Goal: Task Accomplishment & Management: Use online tool/utility

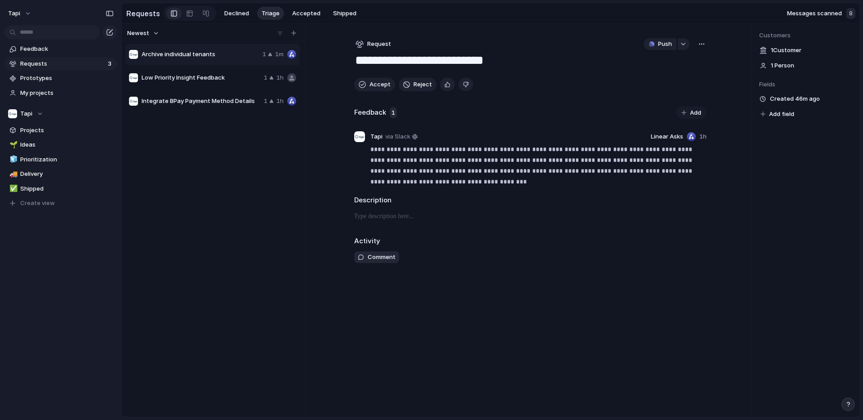
click at [818, 157] on div "Created by Customer Effort Estimate (weeks) Impact Owner Priority Start date St…" at bounding box center [431, 210] width 863 height 420
click at [202, 53] on span "Archive individual tenants" at bounding box center [200, 54] width 117 height 9
click at [206, 75] on span "Low Priority Insight Feedback" at bounding box center [201, 77] width 119 height 9
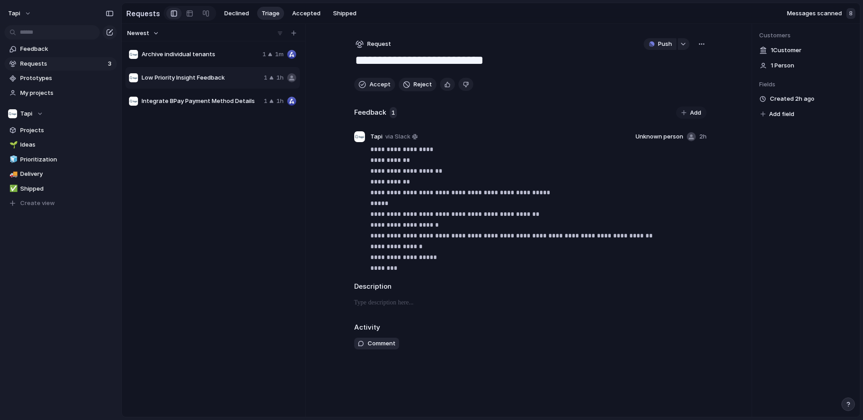
click at [202, 97] on span "Integrate BPay Payment Method Details" at bounding box center [201, 101] width 119 height 9
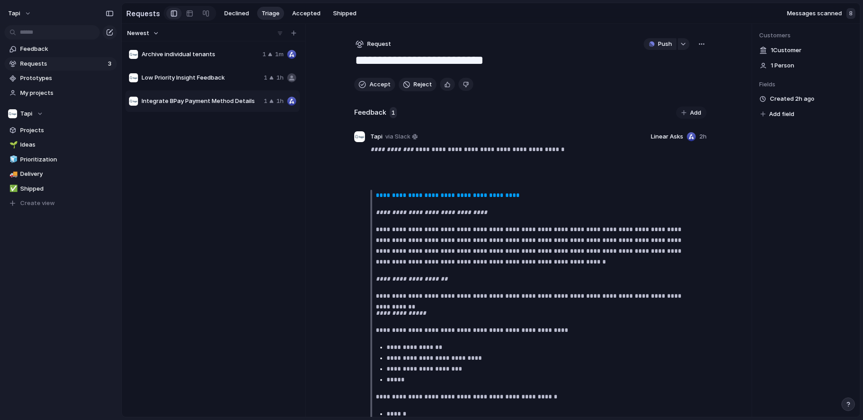
click at [209, 51] on span "Archive individual tenants" at bounding box center [200, 54] width 117 height 9
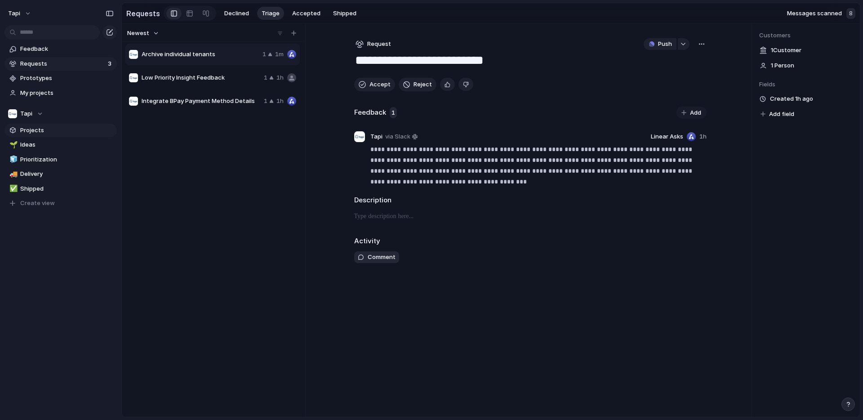
click at [31, 129] on span "Projects" at bounding box center [66, 130] width 93 height 9
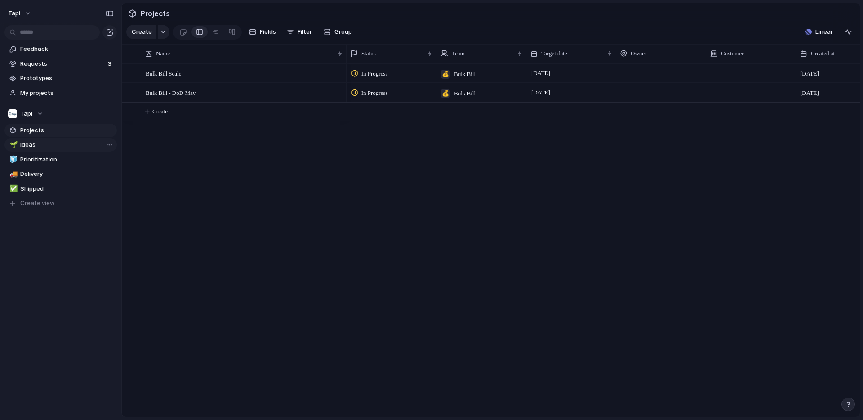
click at [32, 143] on span "Ideas" at bounding box center [66, 144] width 93 height 9
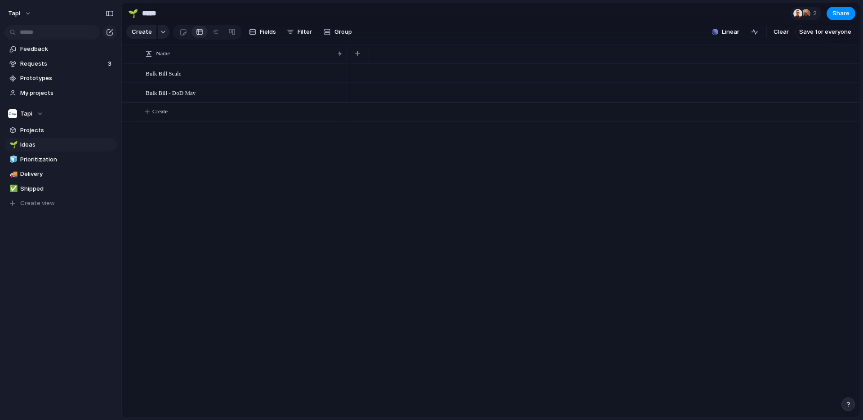
click at [500, 74] on div at bounding box center [602, 72] width 513 height 19
click at [542, 83] on div at bounding box center [602, 92] width 513 height 19
click at [274, 29] on span "Fields" at bounding box center [268, 31] width 16 height 9
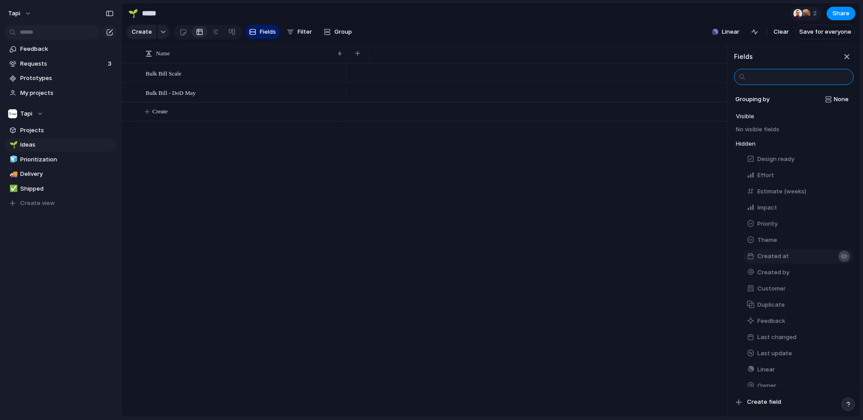
scroll to position [93, 0]
click at [757, 402] on span "Create field" at bounding box center [764, 401] width 34 height 9
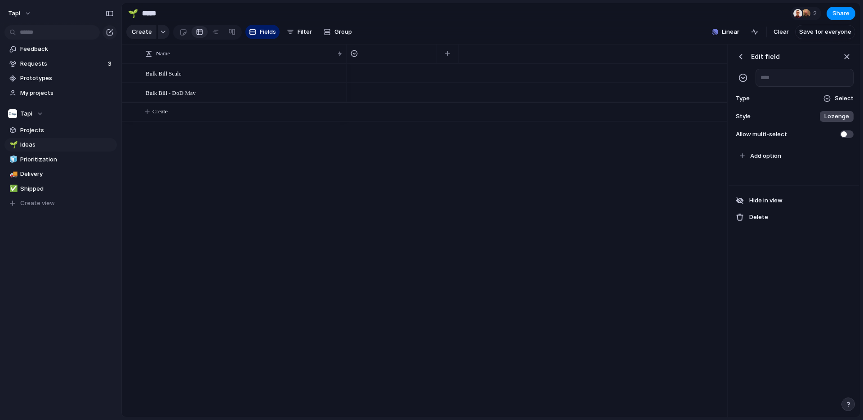
click at [837, 116] on span "Lozenge" at bounding box center [836, 116] width 25 height 9
click at [838, 97] on span "Select" at bounding box center [843, 98] width 19 height 9
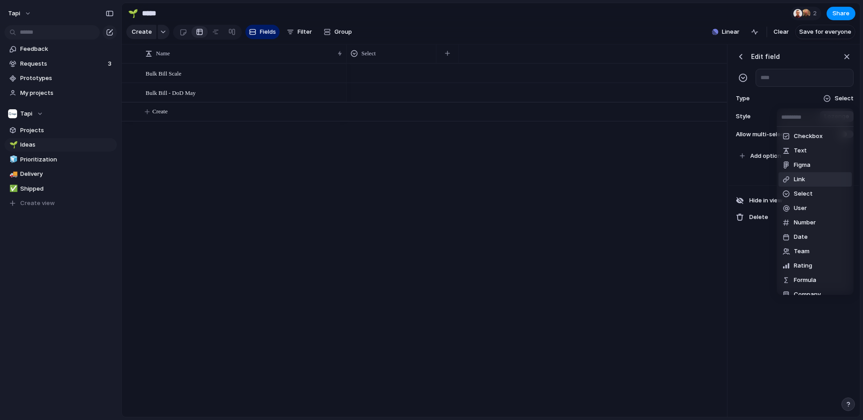
scroll to position [9, 0]
click at [810, 182] on span "Select" at bounding box center [802, 184] width 19 height 9
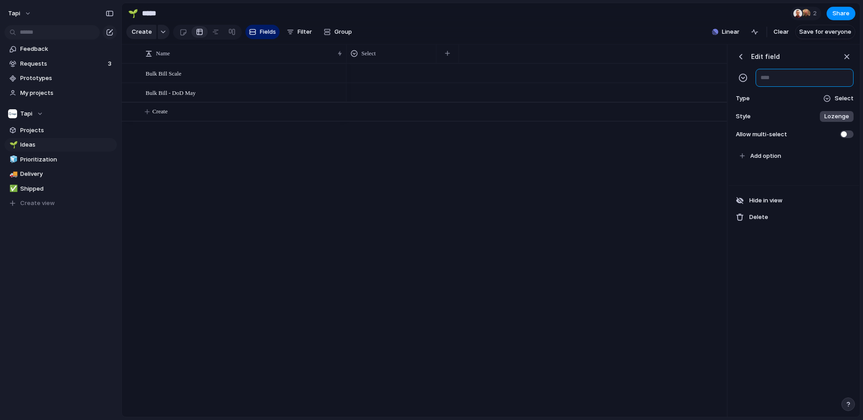
click at [777, 79] on input "text" at bounding box center [804, 78] width 98 height 18
click at [771, 157] on span "Add option" at bounding box center [765, 155] width 31 height 9
click at [802, 80] on input "**********" at bounding box center [804, 78] width 98 height 18
click at [762, 55] on h3 "Edit field" at bounding box center [765, 56] width 29 height 9
click at [798, 80] on input "**********" at bounding box center [804, 78] width 98 height 18
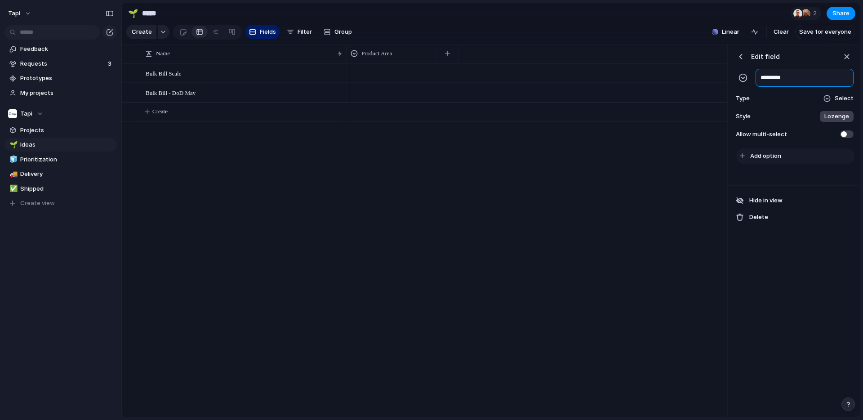
type input "*********"
click at [761, 157] on span "Add option" at bounding box center [765, 155] width 31 height 9
type input "**********"
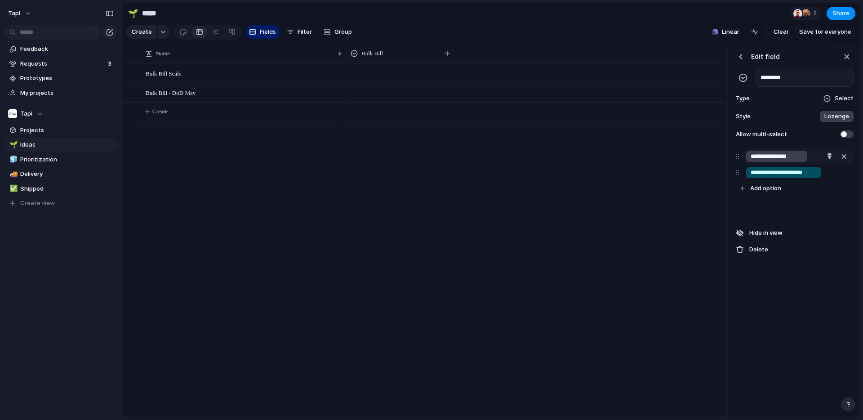
type input "**********"
click at [789, 188] on input "**********" at bounding box center [783, 188] width 67 height 9
click at [810, 191] on input "**********" at bounding box center [783, 188] width 67 height 9
type input "**********"
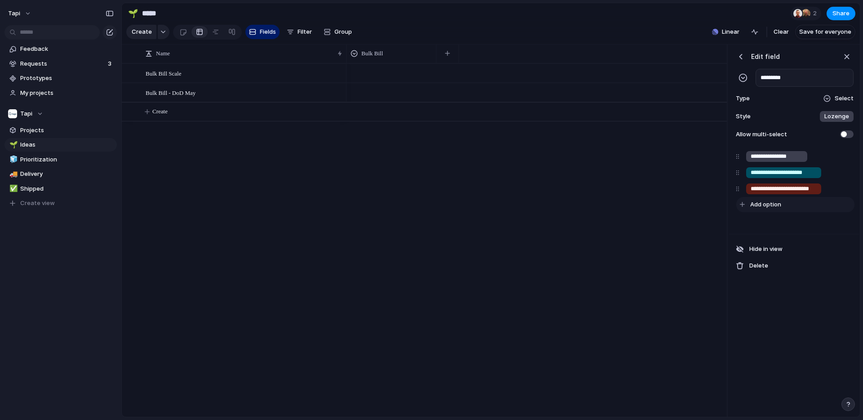
click at [785, 199] on button "Add option" at bounding box center [795, 204] width 118 height 15
click at [769, 204] on span "Add option" at bounding box center [765, 204] width 31 height 9
type input "********"
type input "*****"
click at [806, 250] on div "**********" at bounding box center [793, 206] width 130 height 120
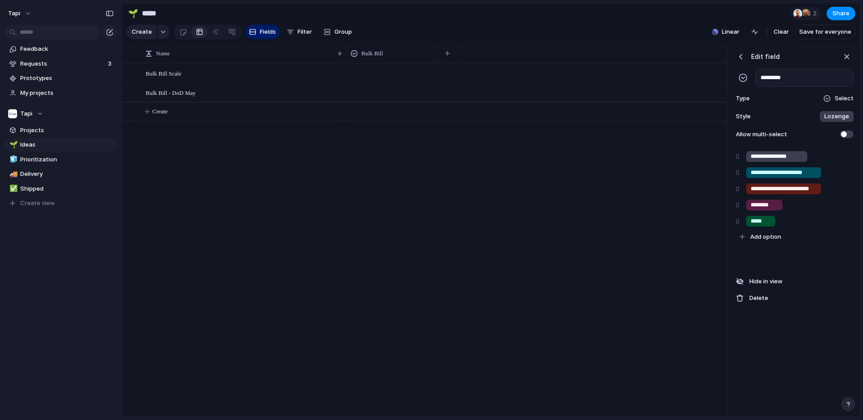
click at [846, 135] on span at bounding box center [846, 134] width 13 height 8
click at [775, 73] on input "*********" at bounding box center [804, 78] width 98 height 18
click at [835, 55] on header "Edit field" at bounding box center [794, 56] width 120 height 13
click at [854, 57] on div "Edit field ********* Type Select Style Lozenge Allow multi-select" at bounding box center [793, 95] width 130 height 102
click at [848, 56] on div "button" at bounding box center [846, 57] width 10 height 10
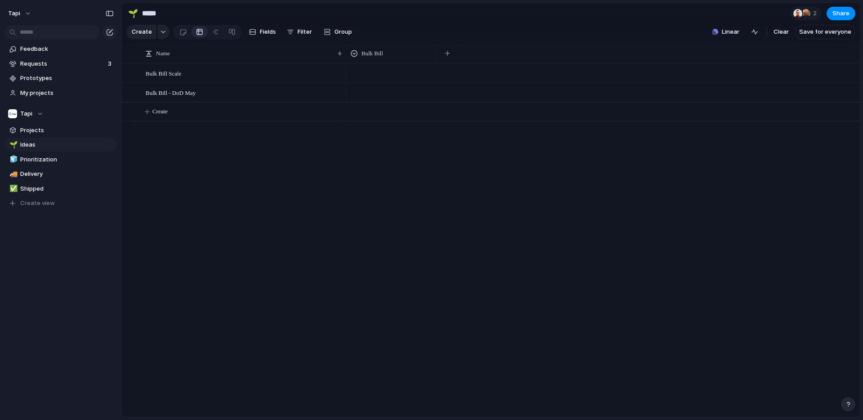
click at [665, 78] on div at bounding box center [602, 72] width 513 height 19
click at [252, 35] on div "button" at bounding box center [252, 31] width 7 height 7
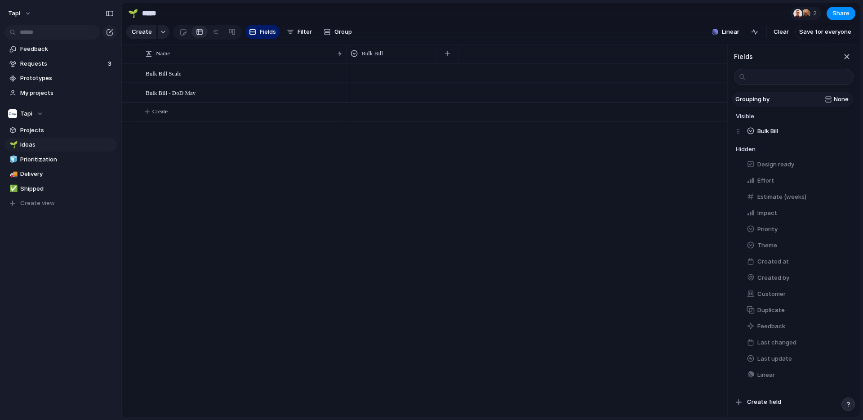
click at [831, 97] on div "None" at bounding box center [810, 99] width 75 height 9
click at [758, 405] on div "None Owner Priority Impact Effort Design ready Theme Status Customer Bulk Bill …" at bounding box center [431, 210] width 863 height 420
click at [761, 401] on span "Create field" at bounding box center [764, 401] width 34 height 9
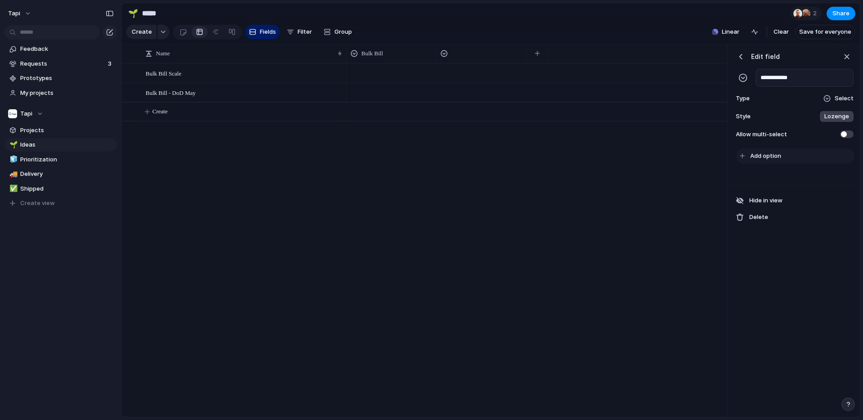
type input "**********"
click at [783, 155] on button "Add option" at bounding box center [795, 155] width 118 height 15
click at [762, 155] on span "Add option" at bounding box center [765, 155] width 31 height 9
type input "*****"
type input "**********"
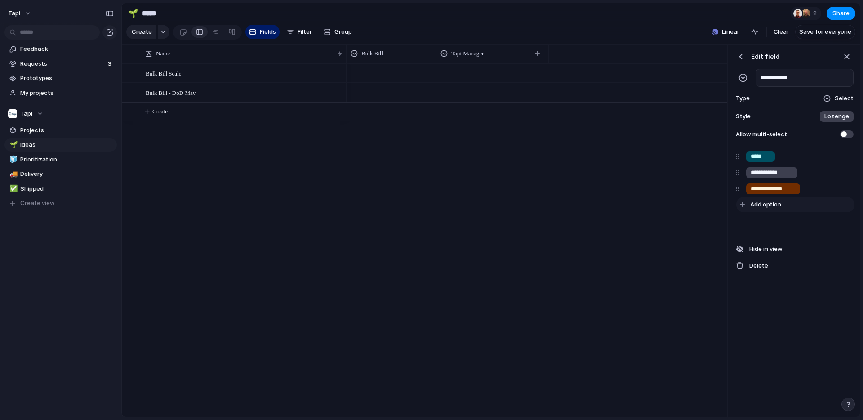
type input "**********"
type input "******"
type input "*******"
type input "**********"
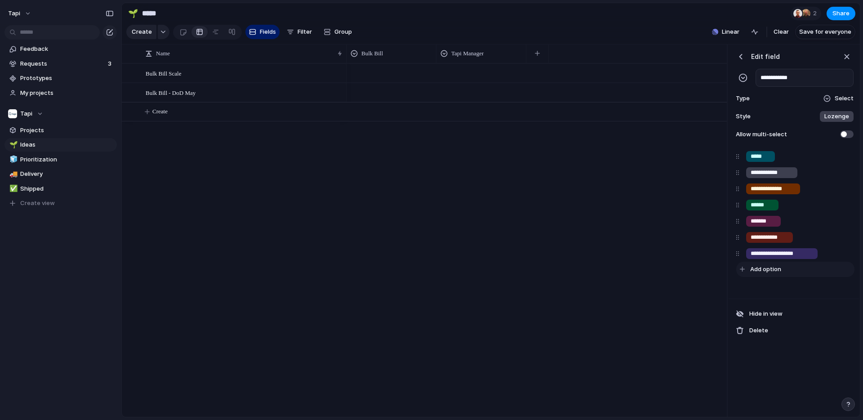
type input "**********"
type input "*******"
click at [762, 268] on span "Add option" at bounding box center [765, 269] width 31 height 9
type input "*****"
click at [764, 318] on div "Hide in view Delete" at bounding box center [793, 337] width 130 height 47
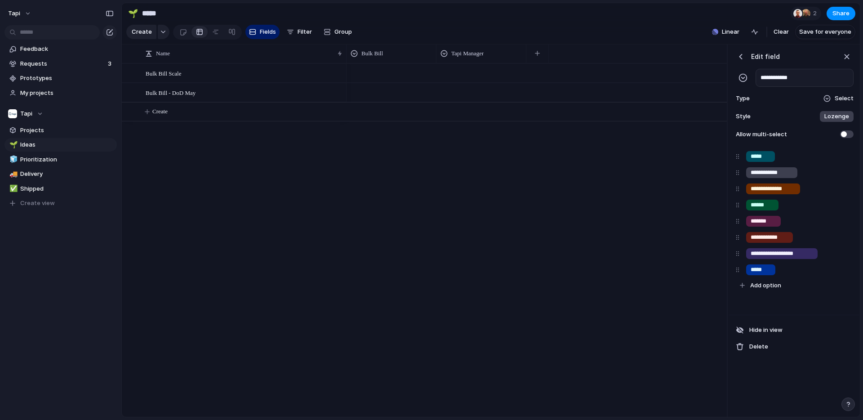
click at [851, 133] on span at bounding box center [846, 134] width 13 height 8
click at [759, 58] on h3 "Edit field" at bounding box center [765, 56] width 29 height 9
click at [743, 57] on div "button" at bounding box center [740, 56] width 9 height 9
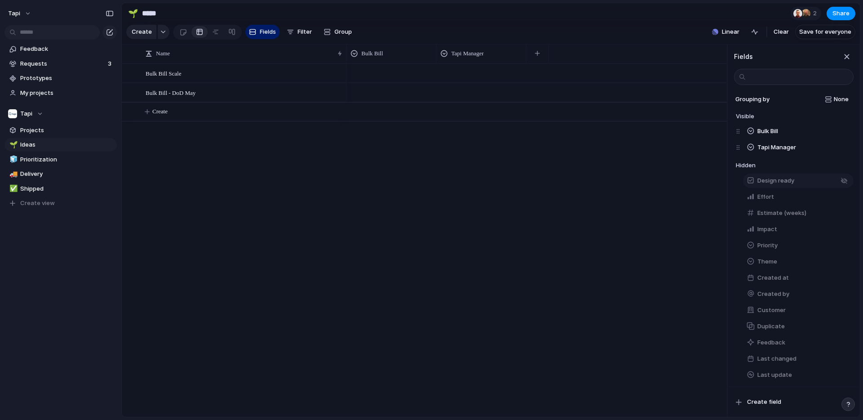
click at [779, 182] on span "Design ready" at bounding box center [775, 180] width 37 height 9
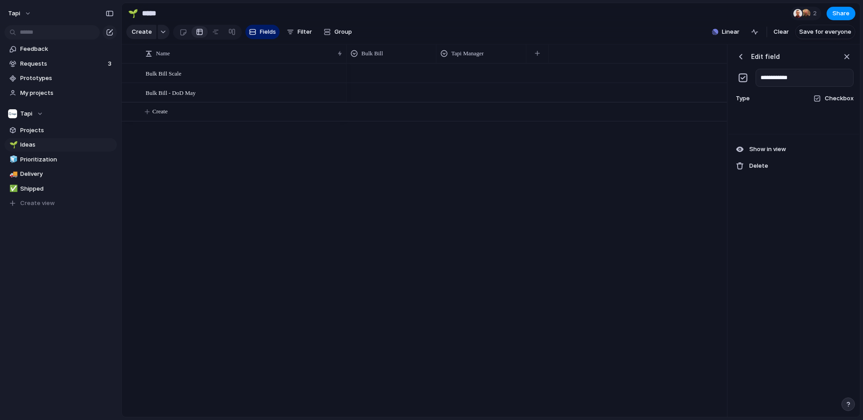
click at [741, 55] on div "button" at bounding box center [740, 56] width 9 height 9
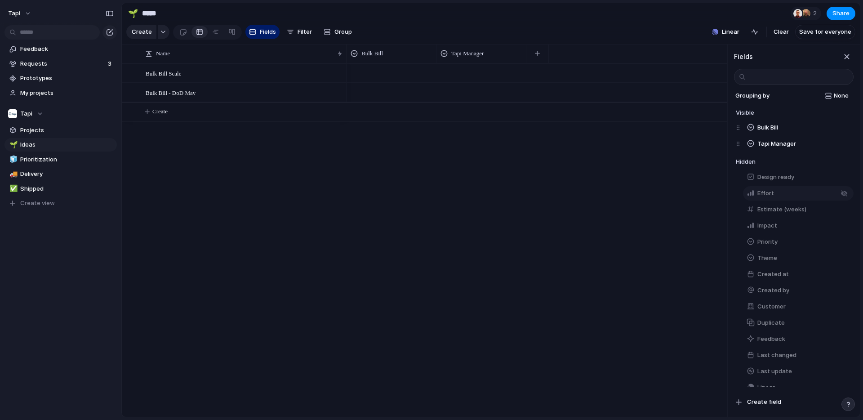
scroll to position [5, 0]
click at [759, 191] on span "Effort" at bounding box center [765, 191] width 17 height 9
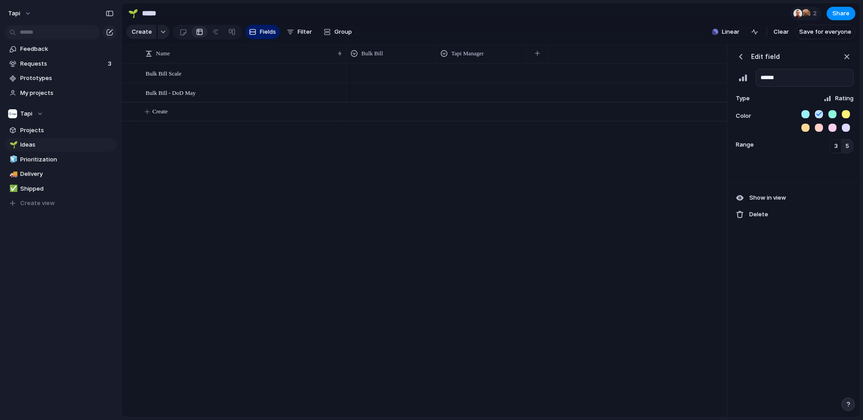
click at [741, 56] on div "button" at bounding box center [740, 56] width 9 height 9
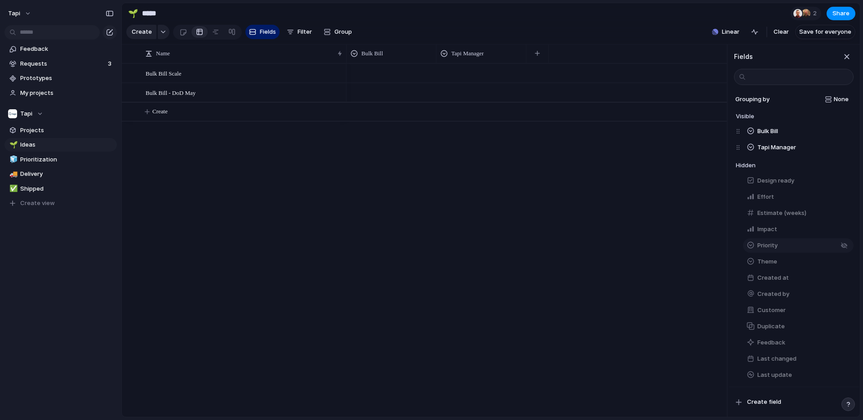
click at [779, 245] on button "Priority" at bounding box center [798, 245] width 111 height 14
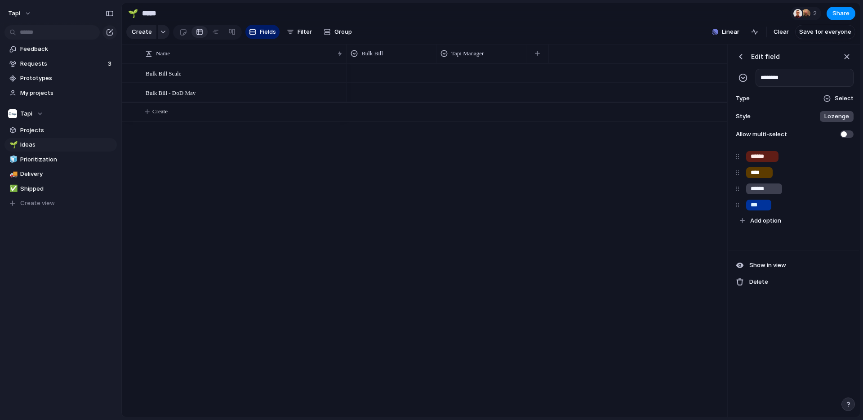
click at [742, 53] on div "button" at bounding box center [740, 56] width 9 height 9
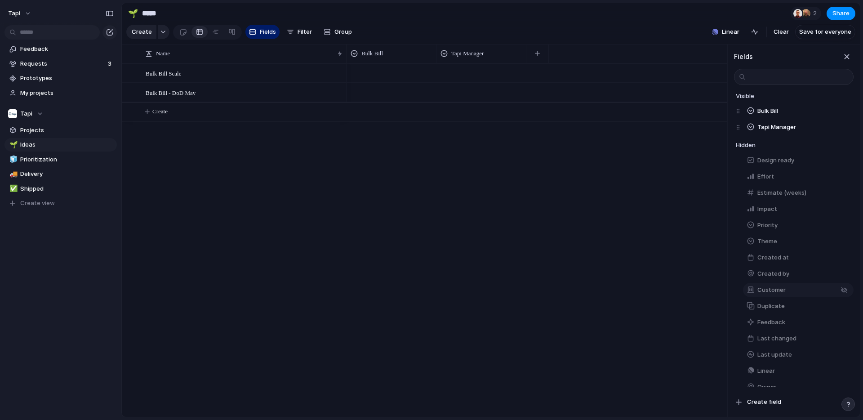
scroll to position [0, 0]
click at [846, 130] on button "button" at bounding box center [844, 131] width 12 height 12
click at [845, 131] on div "button" at bounding box center [843, 131] width 7 height 7
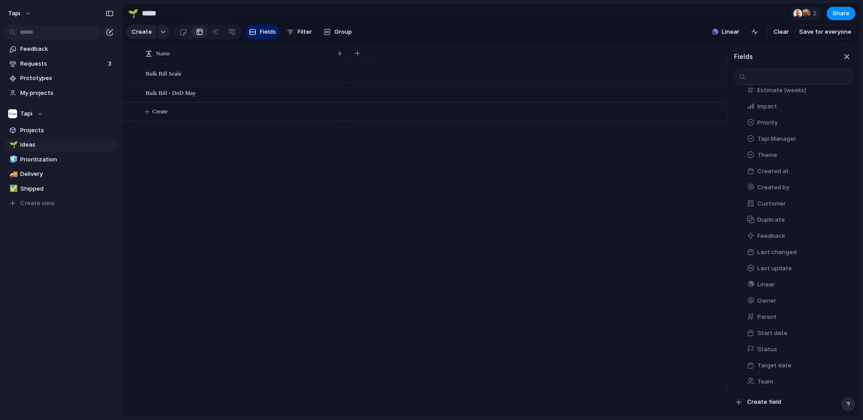
scroll to position [125, 0]
click at [768, 372] on span "Team" at bounding box center [765, 373] width 16 height 9
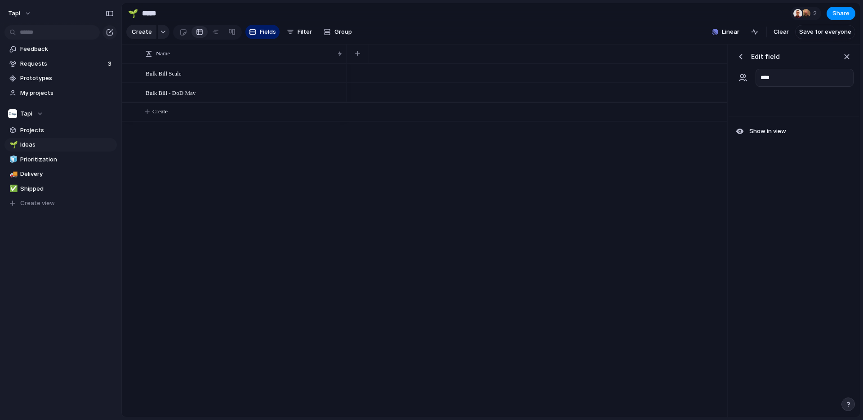
click at [788, 99] on div at bounding box center [793, 104] width 130 height 24
click at [759, 112] on div at bounding box center [793, 104] width 130 height 24
click at [793, 91] on div "Edit field ****" at bounding box center [793, 68] width 130 height 48
click at [743, 79] on div "button" at bounding box center [742, 77] width 9 height 9
click at [741, 58] on div "button" at bounding box center [740, 56] width 9 height 9
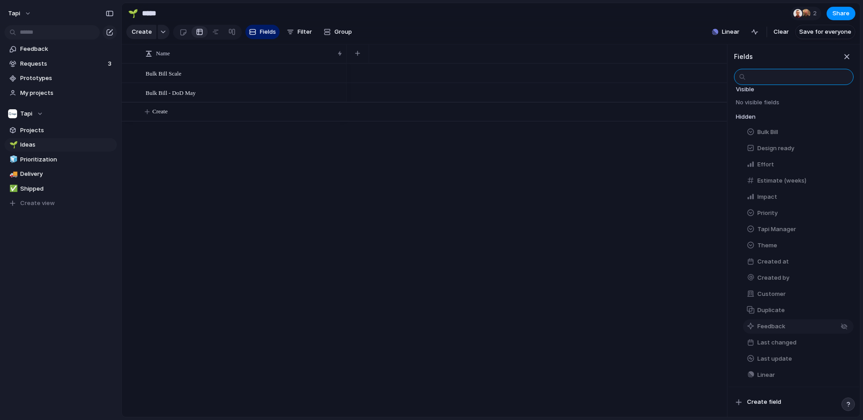
scroll to position [24, 0]
click at [789, 246] on button "Theme" at bounding box center [798, 248] width 111 height 14
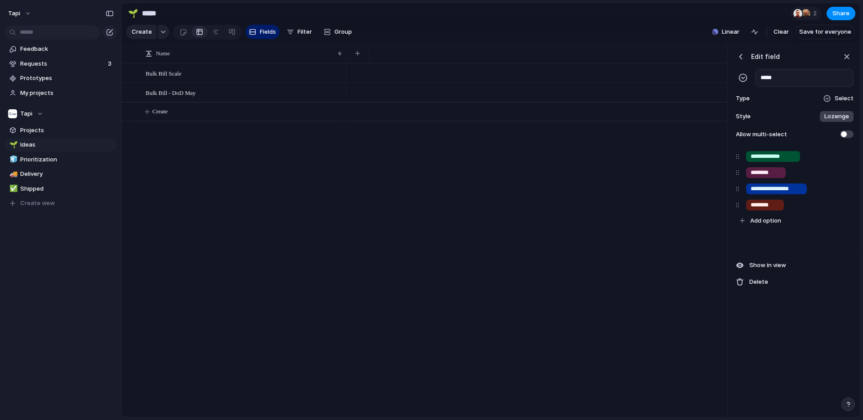
click at [58, 56] on section "Feedback Requests 3 Prototypes My projects" at bounding box center [60, 69] width 121 height 59
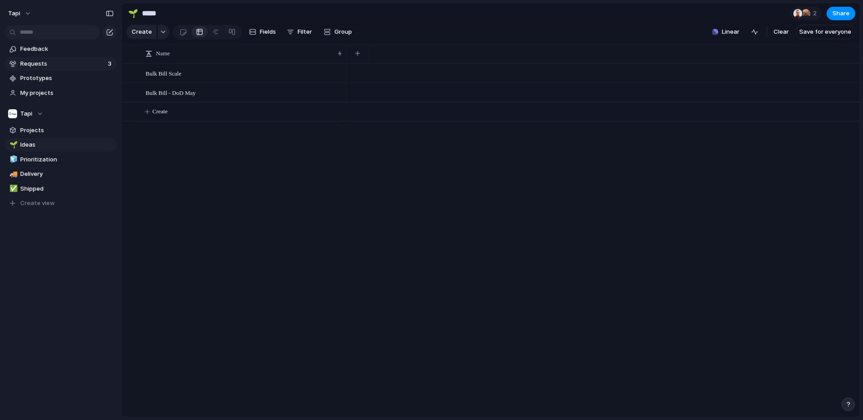
click at [51, 63] on span "Requests" at bounding box center [62, 63] width 85 height 9
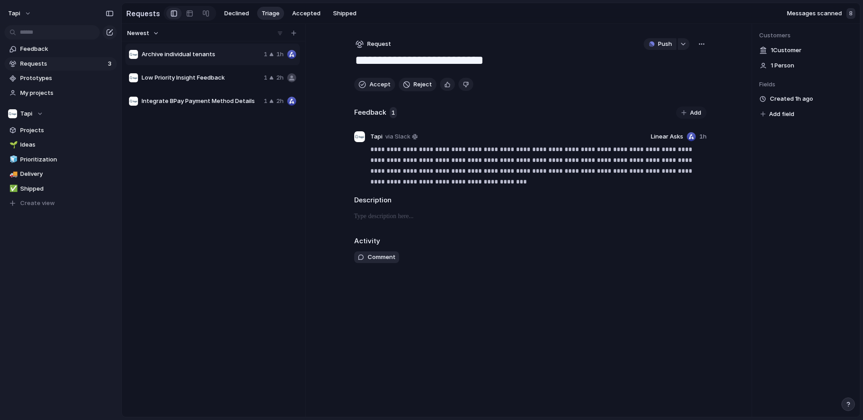
click at [209, 51] on span "Archive individual tenants" at bounding box center [201, 54] width 119 height 9
click at [775, 113] on span "Add field" at bounding box center [781, 114] width 25 height 9
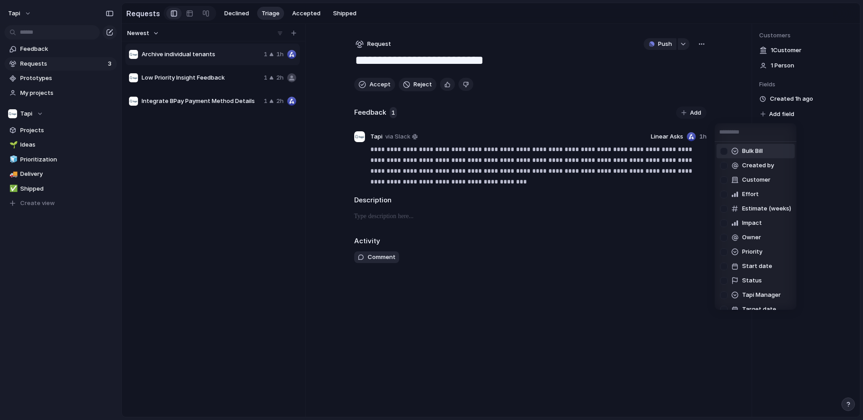
click at [746, 151] on span "Bulk Bill" at bounding box center [752, 150] width 21 height 9
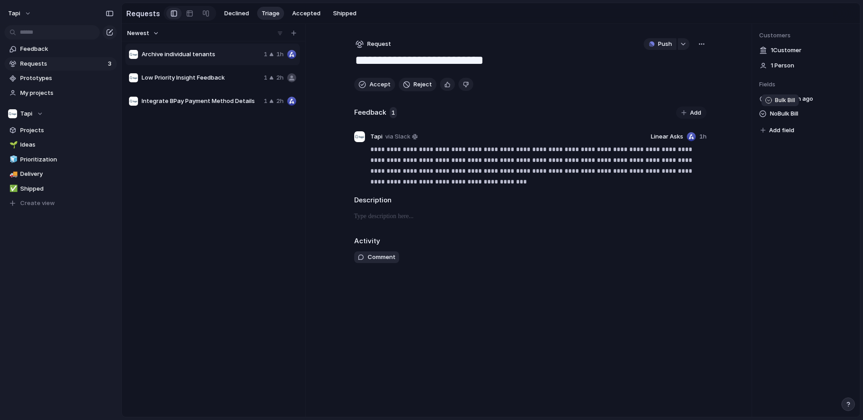
click at [761, 114] on div at bounding box center [762, 113] width 7 height 7
click at [760, 113] on div "Invoice workflow Invoice type: Water bil Invoice type: Council rate Settings Ot…" at bounding box center [431, 210] width 863 height 420
click at [776, 114] on span "No Bulk Bill" at bounding box center [784, 113] width 28 height 11
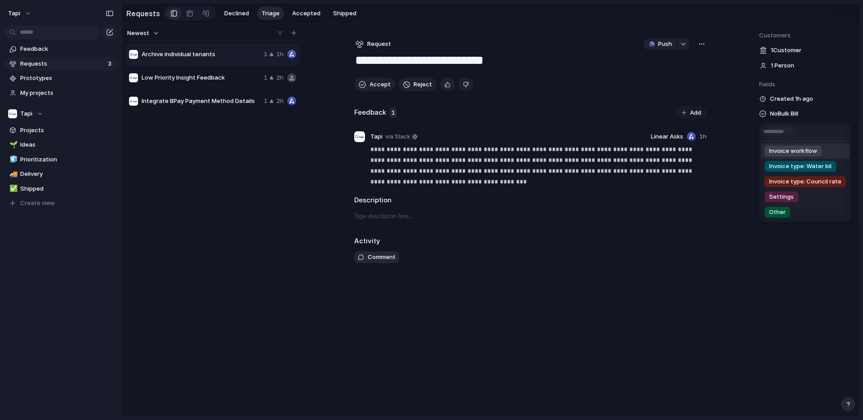
click at [786, 151] on span "Invoice workflow" at bounding box center [793, 150] width 48 height 9
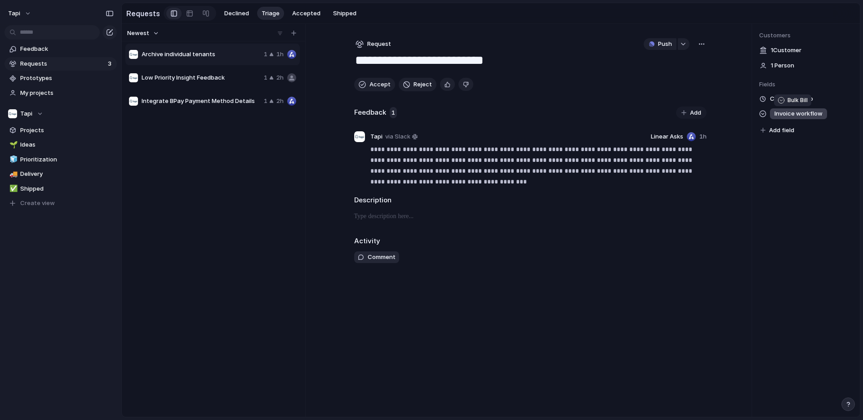
click at [763, 116] on div at bounding box center [762, 113] width 7 height 7
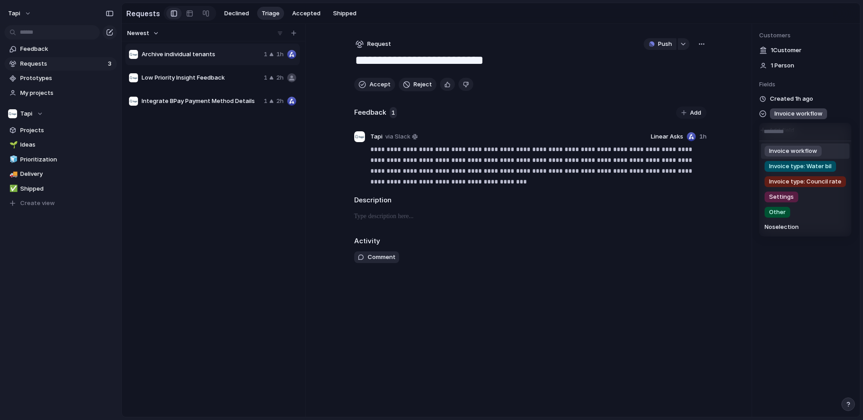
click at [792, 117] on div "Invoice workflow Invoice type: Water bil Invoice type: Council rate Settings Ot…" at bounding box center [431, 210] width 863 height 420
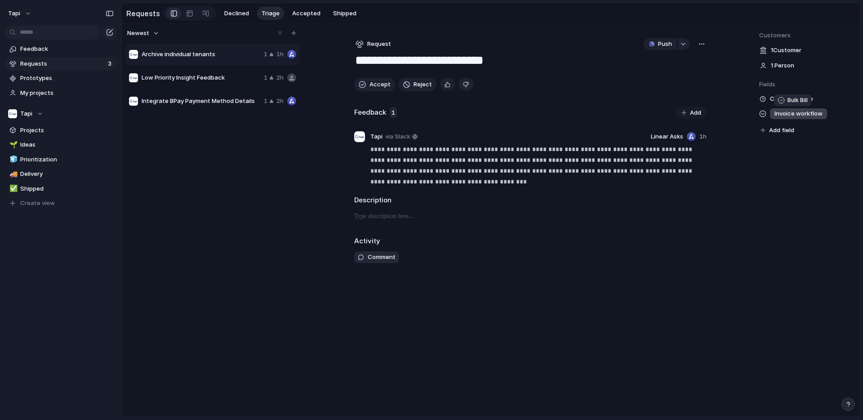
click at [802, 114] on span "Invoice workflow" at bounding box center [798, 113] width 48 height 9
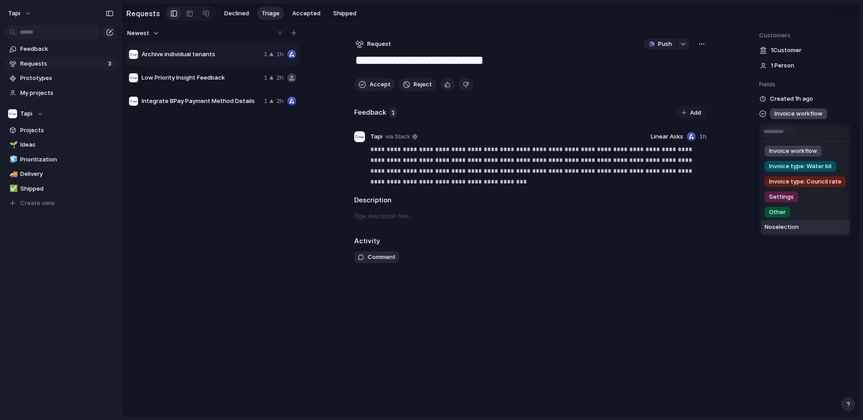
click at [786, 222] on span "No selection" at bounding box center [781, 226] width 34 height 9
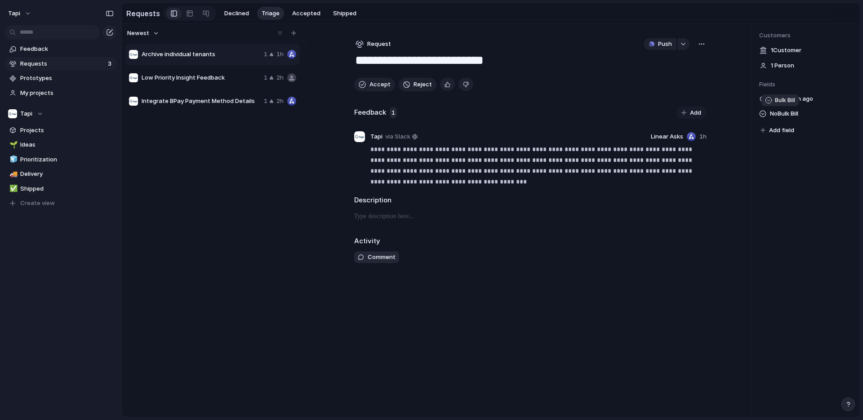
click at [764, 115] on div at bounding box center [762, 113] width 7 height 7
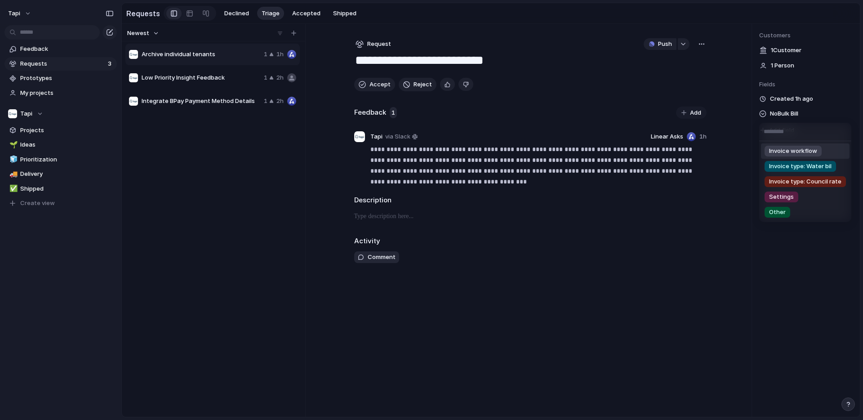
click at [776, 116] on div "Invoice workflow Invoice type: Water bil Invoice type: Council rate Settings Ot…" at bounding box center [431, 210] width 863 height 420
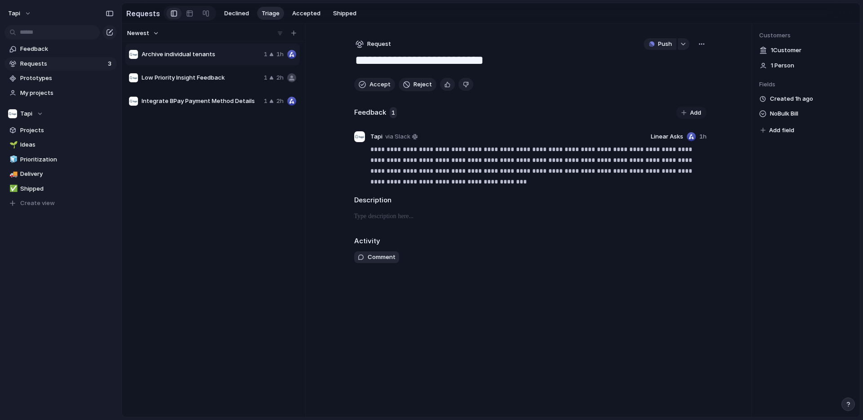
click at [811, 114] on div "No Bulk Bill Add field" at bounding box center [805, 122] width 93 height 28
click at [810, 114] on div "No Bulk Bill Add field" at bounding box center [805, 122] width 93 height 28
click at [802, 114] on div "No Bulk Bill Add field" at bounding box center [805, 122] width 93 height 28
click at [779, 114] on span "No Bulk Bill" at bounding box center [784, 113] width 28 height 11
click at [564, 280] on div "Invoice workflow Invoice type: Water bil Invoice type: Council rate Settings Ot…" at bounding box center [431, 210] width 863 height 420
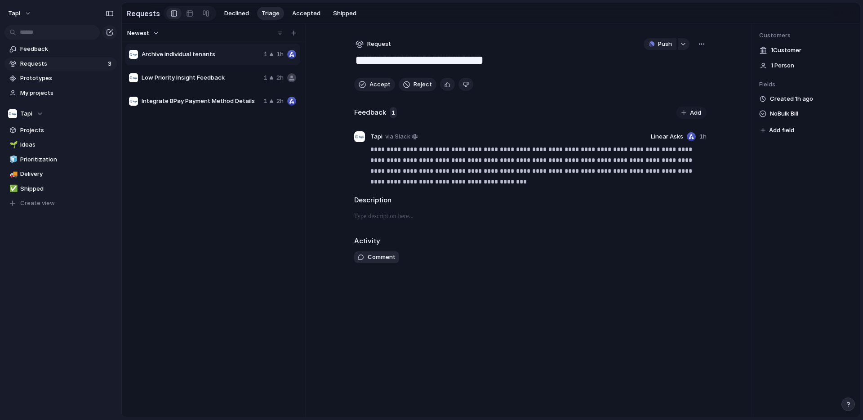
click at [793, 109] on span "No Bulk Bill" at bounding box center [784, 113] width 28 height 11
click at [705, 234] on div "Invoice workflow Invoice type: Water bil Invoice type: Council rate Settings Ot…" at bounding box center [431, 210] width 863 height 420
click at [730, 214] on div "**********" at bounding box center [491, 220] width 738 height 393
click at [780, 162] on div "Customers 1 Customer 1 Person Fields Created 1h ago No Bulk Bill Add field" at bounding box center [806, 220] width 108 height 393
click at [781, 115] on span "No Bulk Bill" at bounding box center [784, 113] width 28 height 11
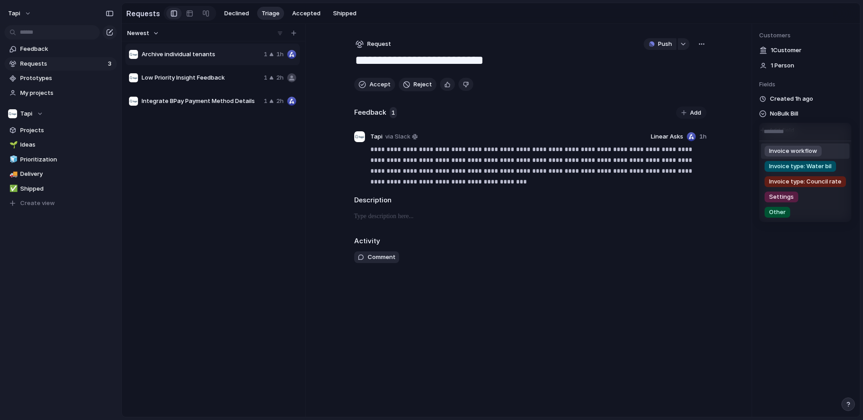
click at [772, 133] on input "text" at bounding box center [805, 132] width 92 height 18
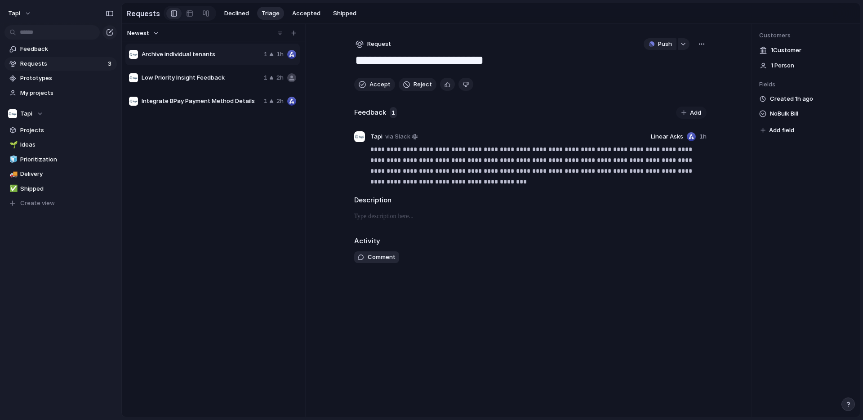
click at [797, 245] on div "Invoice workflow Invoice type: Water bil Invoice type: Council rate Settings Ot…" at bounding box center [431, 210] width 863 height 420
click at [775, 114] on span "No Bulk Bill" at bounding box center [784, 113] width 28 height 11
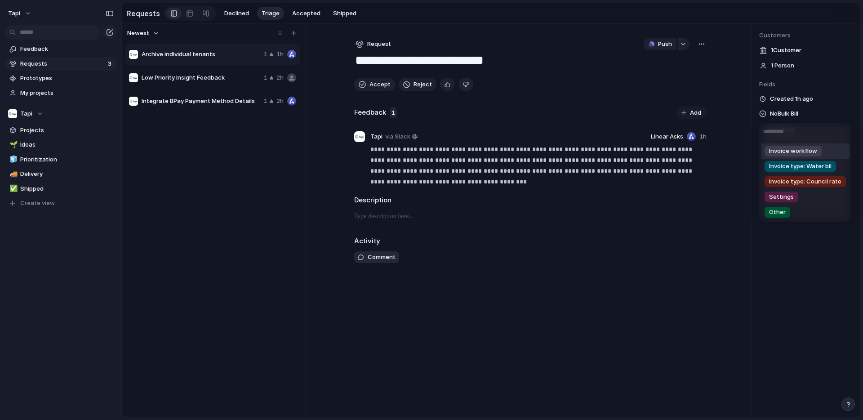
click at [766, 128] on input "text" at bounding box center [805, 132] width 92 height 18
click at [808, 108] on div "Invoice workflow Invoice type: Water bil Invoice type: Council rate Settings Ot…" at bounding box center [431, 210] width 863 height 420
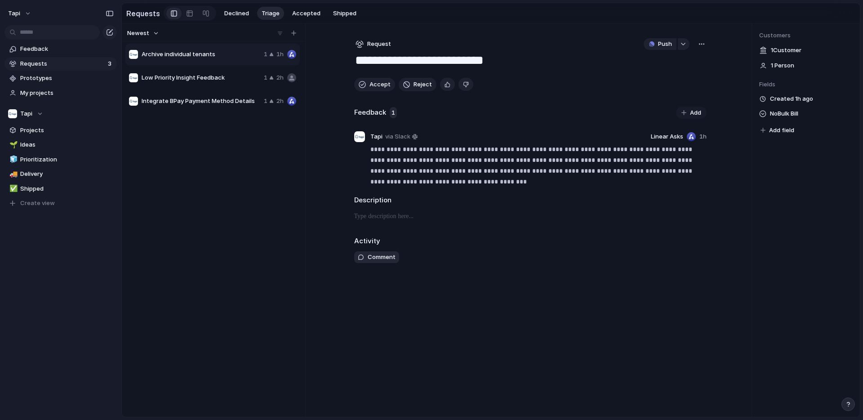
click at [779, 132] on span "Add field" at bounding box center [781, 130] width 25 height 9
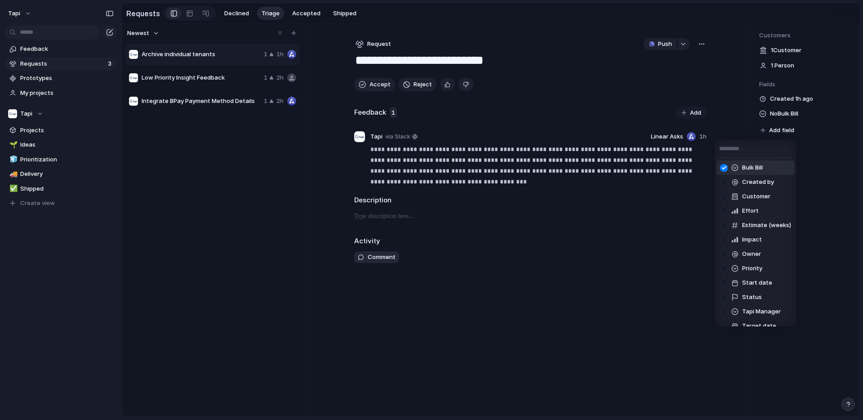
click at [722, 169] on div at bounding box center [724, 168] width 16 height 16
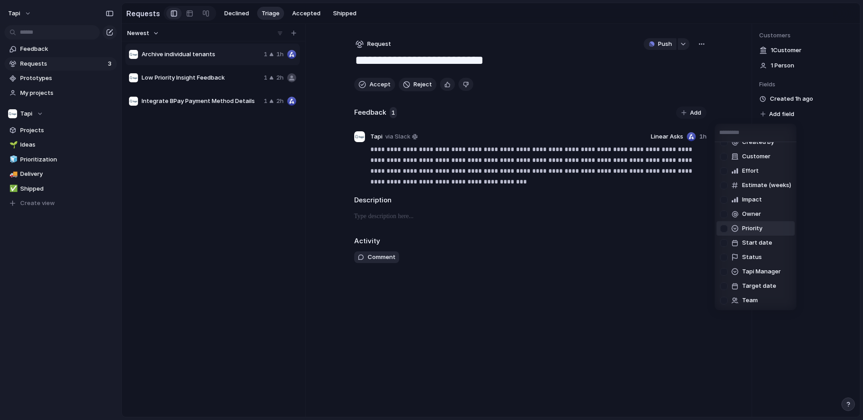
scroll to position [38, 0]
click at [754, 284] on span "Team" at bounding box center [750, 286] width 16 height 9
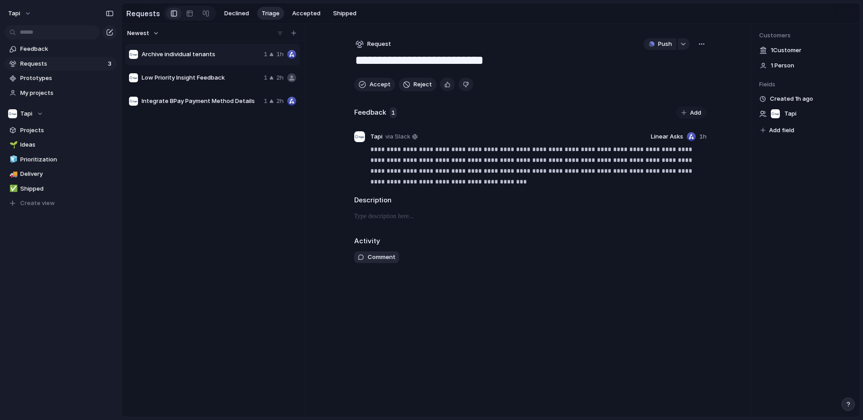
click at [790, 111] on span "Tapi" at bounding box center [790, 113] width 12 height 9
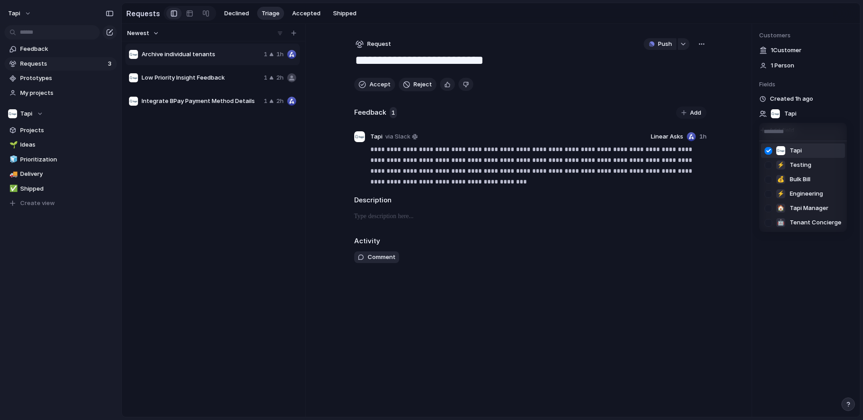
click at [769, 149] on div at bounding box center [768, 151] width 16 height 16
click at [810, 111] on div "Tapi ⚡ Testing 💰 Bulk Bill ⚡ Engineering 🏠 Tapi Manager 🤖 Tenant Concierge" at bounding box center [431, 210] width 863 height 420
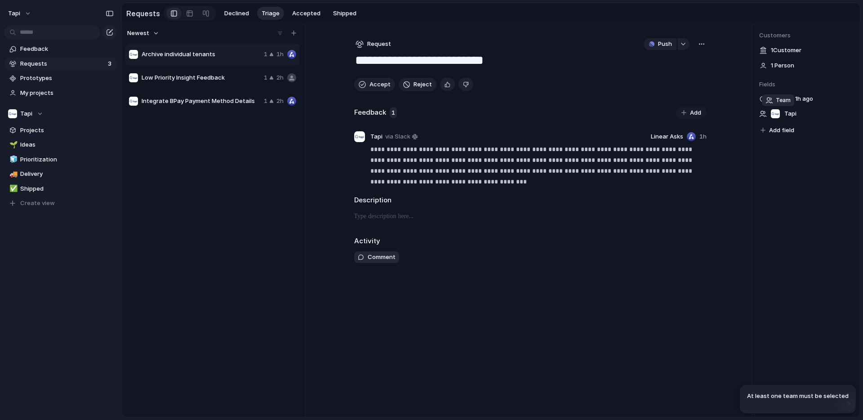
click at [764, 114] on div at bounding box center [763, 114] width 8 height 8
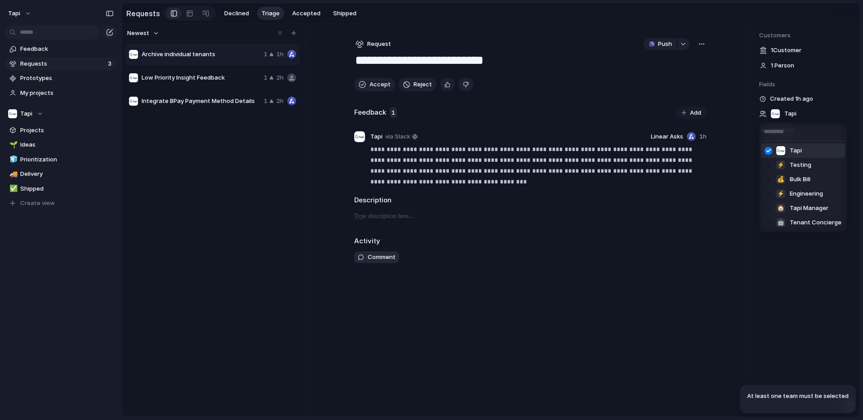
click at [767, 151] on div at bounding box center [768, 151] width 16 height 16
click at [787, 110] on div "Tapi ⚡ Testing 💰 Bulk Bill ⚡ Engineering 🏠 Tapi Manager 🤖 Tenant Concierge" at bounding box center [431, 210] width 863 height 420
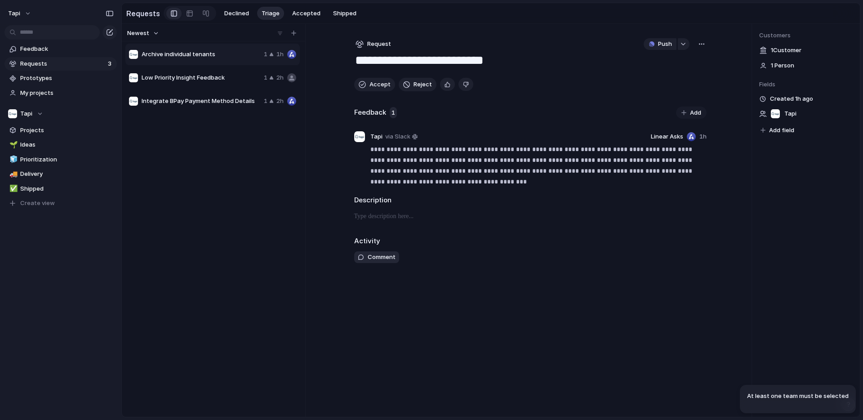
click at [781, 130] on span "Add field" at bounding box center [781, 130] width 25 height 9
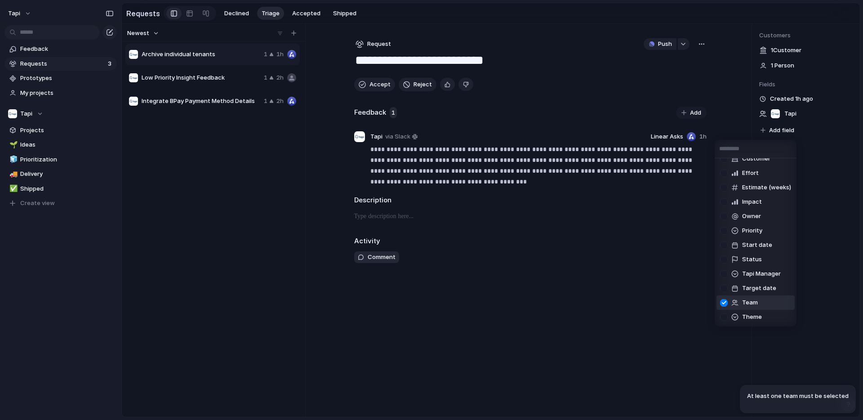
click at [724, 302] on div at bounding box center [724, 303] width 16 height 16
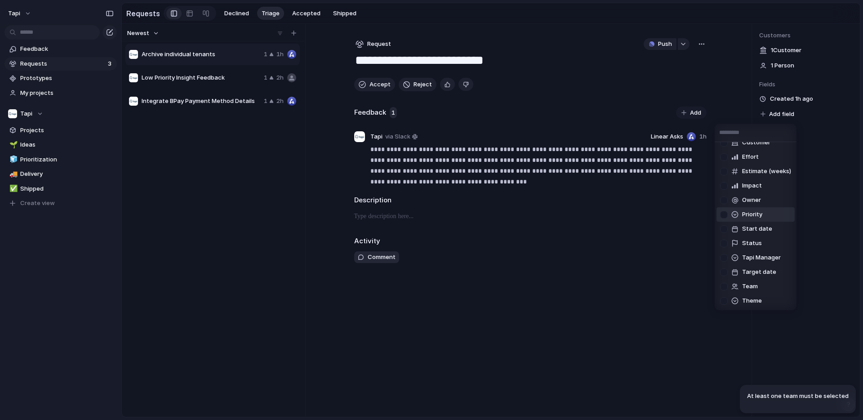
scroll to position [0, 0]
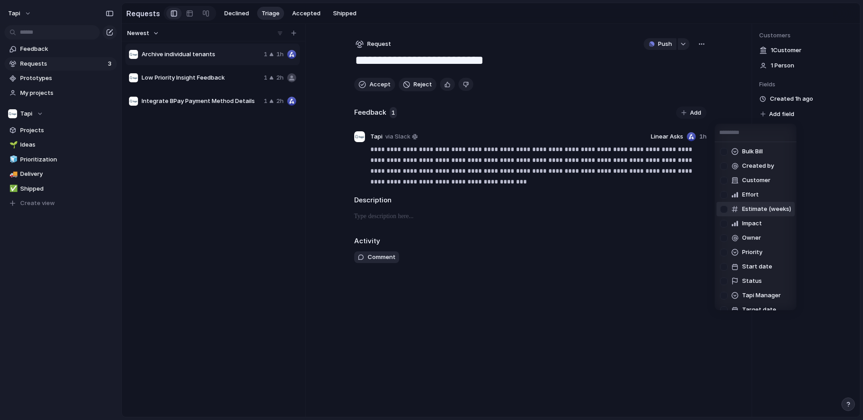
click at [312, 266] on div "Bulk Bill Created by Customer Effort Estimate (weeks) Impact Owner Priority Sta…" at bounding box center [431, 210] width 863 height 420
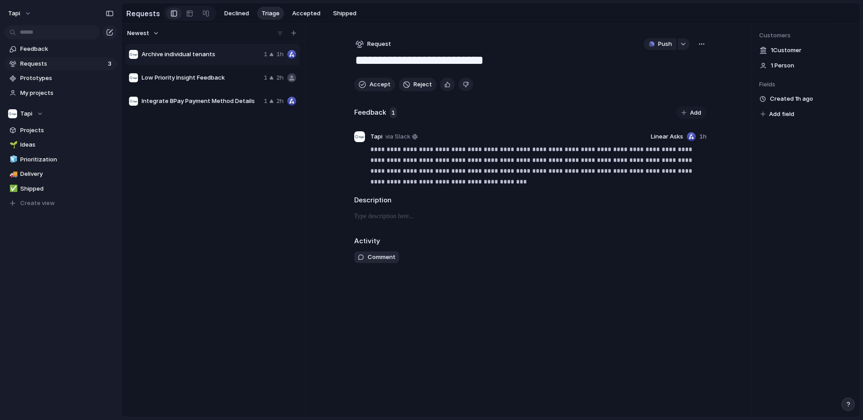
click at [245, 73] on span "Low Priority Insight Feedback" at bounding box center [201, 77] width 119 height 9
type textarea "**********"
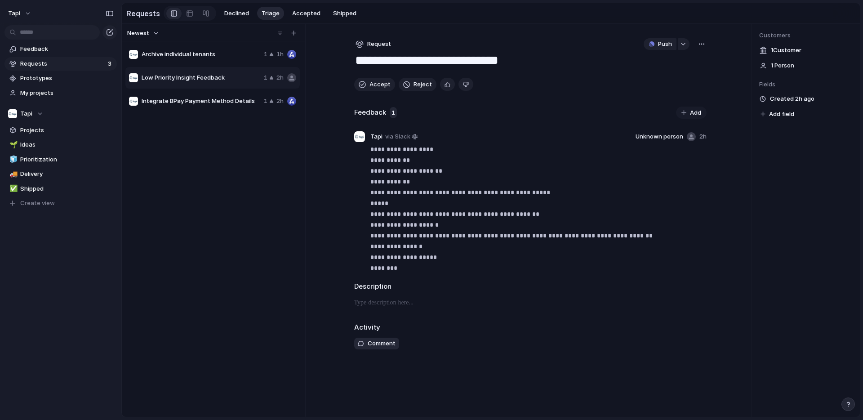
click at [247, 78] on span "Low Priority Insight Feedback" at bounding box center [201, 77] width 119 height 9
click at [263, 105] on span "Delete" at bounding box center [261, 105] width 19 height 9
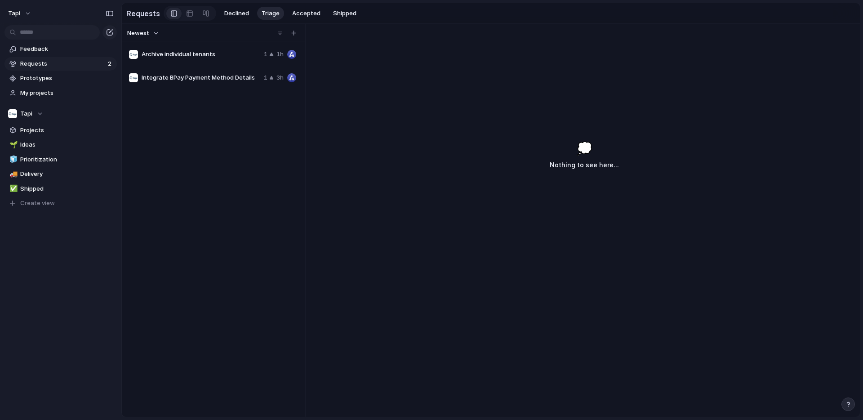
click at [245, 80] on span "Integrate BPay Payment Method Details" at bounding box center [201, 77] width 119 height 9
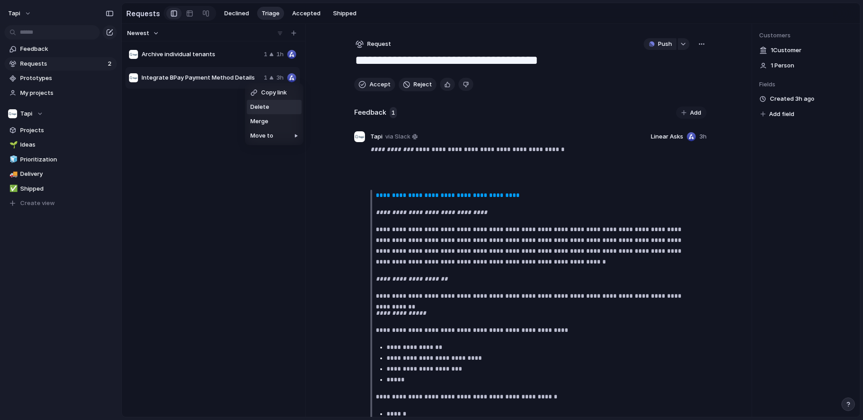
click at [260, 106] on span "Delete" at bounding box center [259, 106] width 19 height 9
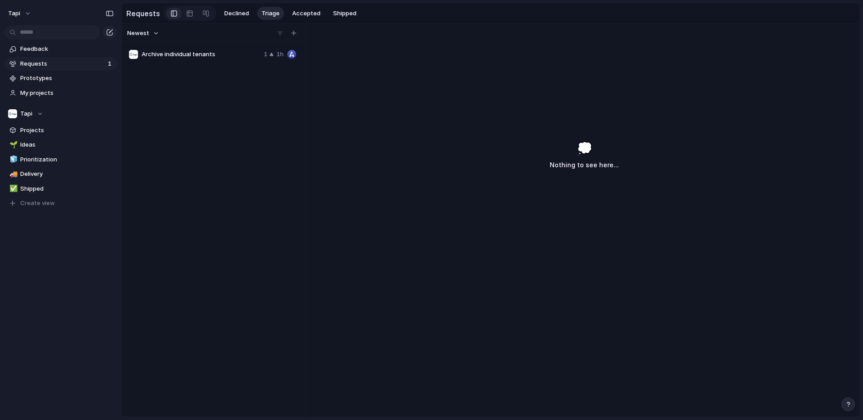
click at [226, 54] on span "Archive individual tenants" at bounding box center [201, 54] width 119 height 9
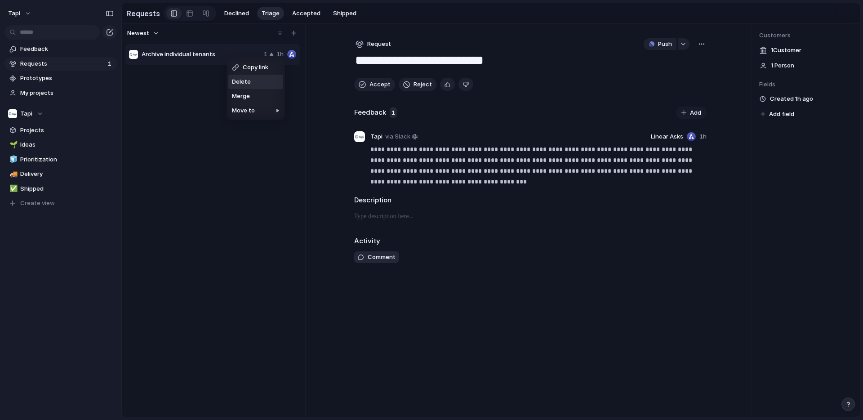
click at [239, 81] on span "Delete" at bounding box center [241, 81] width 19 height 9
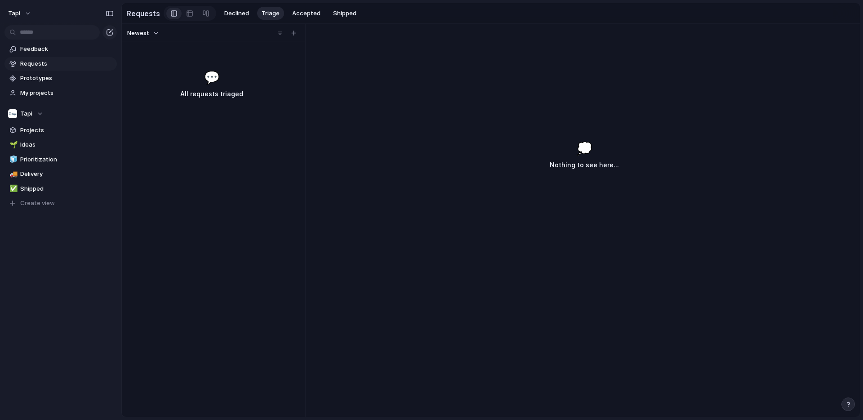
click at [222, 134] on div "Newest 💬 All requests triaged" at bounding box center [212, 220] width 180 height 393
click at [113, 115] on button "Tapi" at bounding box center [60, 113] width 112 height 13
click at [112, 115] on div "Recent 💰 Bulk Bill 🏠 Tapi Manager Teams Tapi ⚡ Engineering 🤖 Tenant Concierge ⚡…" at bounding box center [431, 210] width 863 height 420
click at [29, 144] on span "Ideas" at bounding box center [66, 144] width 93 height 9
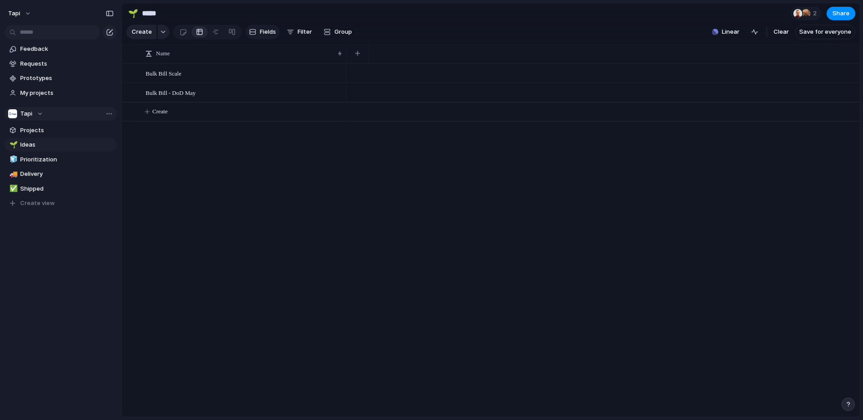
click at [264, 32] on span "Fields" at bounding box center [268, 31] width 16 height 9
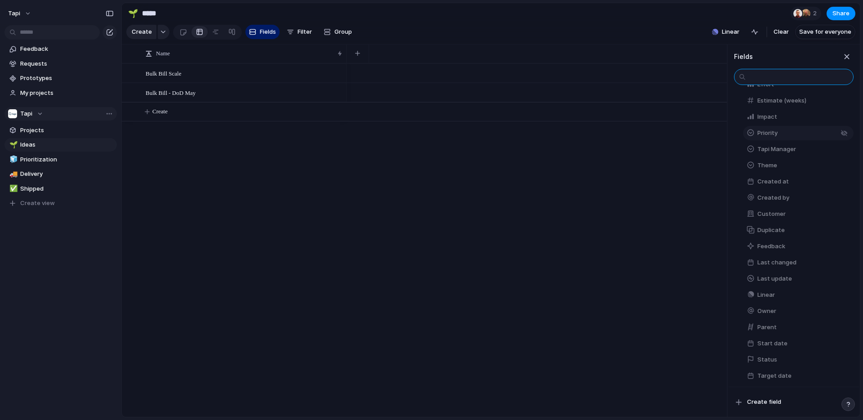
scroll to position [125, 0]
click at [759, 403] on span "Create field" at bounding box center [764, 401] width 34 height 9
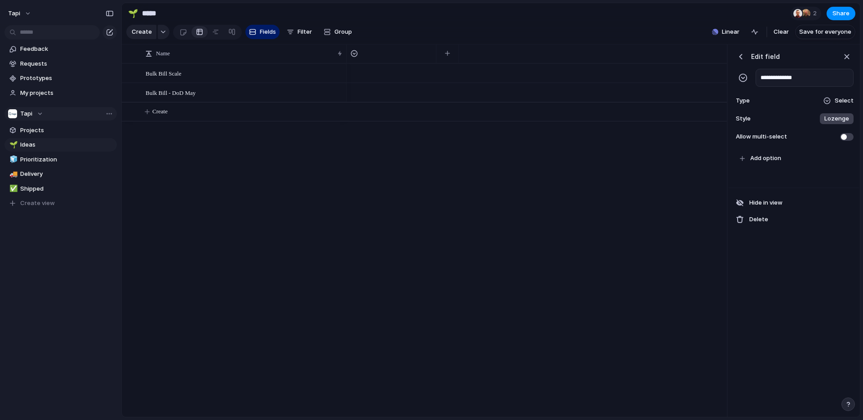
type input "**********"
click at [837, 98] on span "Select" at bounding box center [843, 100] width 19 height 9
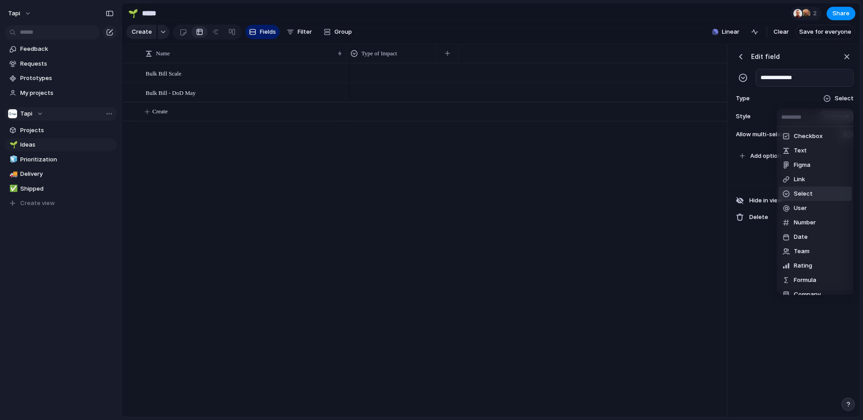
click at [801, 192] on span "Select" at bounding box center [802, 193] width 19 height 9
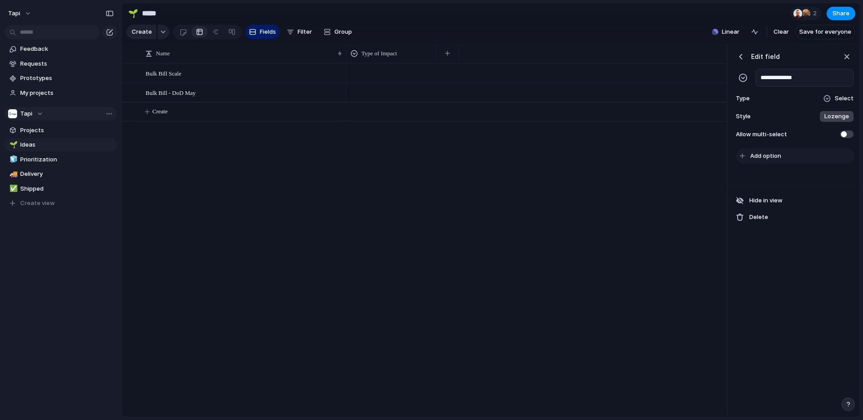
click at [764, 156] on span "Add option" at bounding box center [765, 155] width 31 height 9
type input "**********"
paste input "**********"
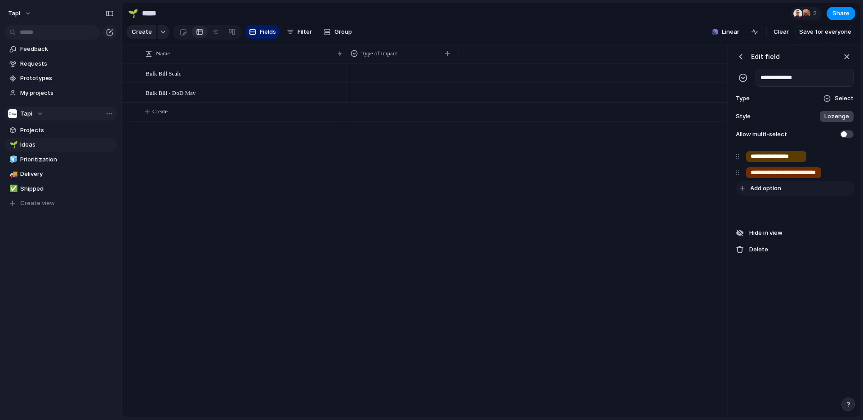
type input "**********"
click at [761, 188] on span "Add option" at bounding box center [765, 188] width 31 height 9
click at [766, 188] on span "Add option" at bounding box center [765, 188] width 31 height 9
type input "**********"
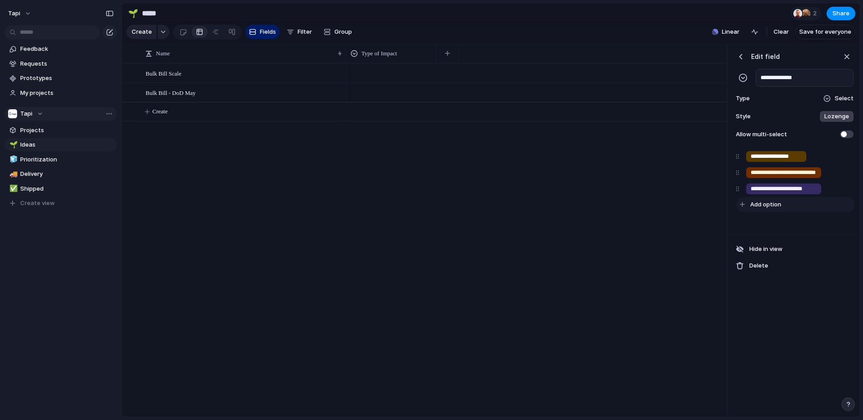
click at [764, 204] on span "Add option" at bounding box center [765, 204] width 31 height 9
type input "*****"
click at [830, 204] on div "button" at bounding box center [830, 205] width 6 height 6
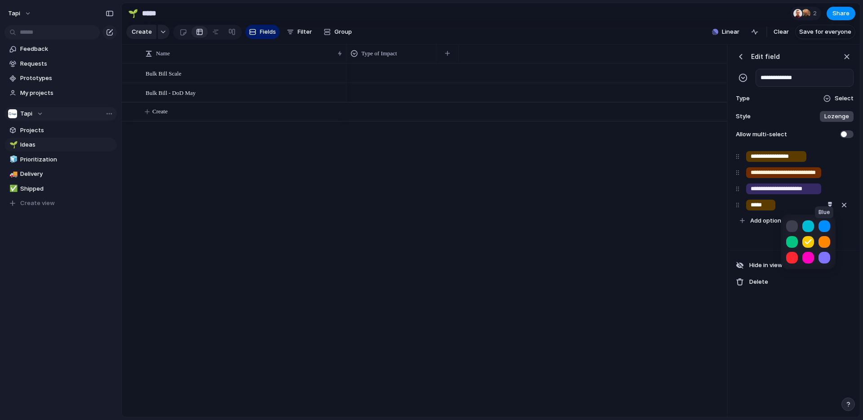
click at [826, 227] on button "button" at bounding box center [824, 226] width 12 height 12
click at [790, 102] on div at bounding box center [431, 210] width 863 height 420
click at [845, 54] on div "button" at bounding box center [846, 57] width 10 height 10
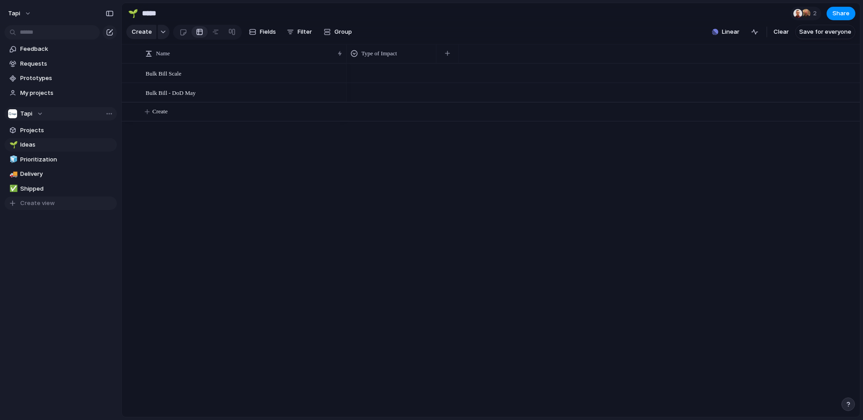
click at [35, 201] on span "Create view" at bounding box center [37, 203] width 35 height 9
click at [15, 204] on div "🍎" at bounding box center [12, 203] width 6 height 10
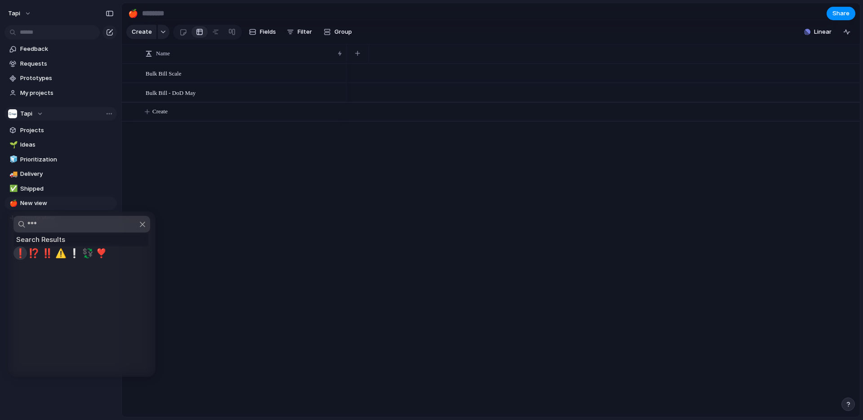
type input "***"
click at [16, 255] on span "❗" at bounding box center [20, 253] width 11 height 11
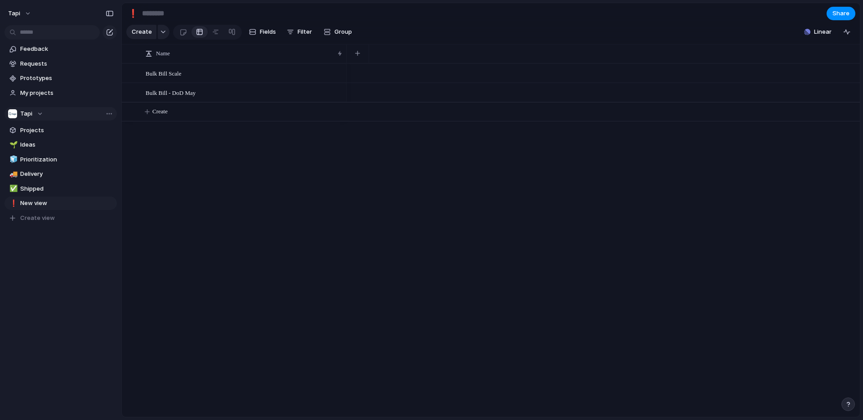
click at [146, 14] on input at bounding box center [193, 13] width 106 height 16
type input "**********"
click at [160, 31] on div "button" at bounding box center [163, 32] width 6 height 4
click at [160, 31] on div "Initiative Launch Goal Objective Key result Workstream Program Project Request …" at bounding box center [431, 210] width 863 height 420
click at [256, 31] on button "Fields" at bounding box center [262, 32] width 34 height 14
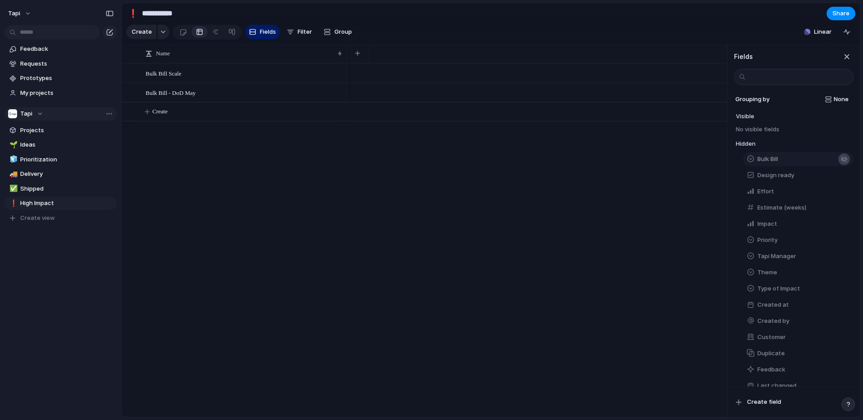
click at [844, 158] on div "button" at bounding box center [843, 158] width 7 height 7
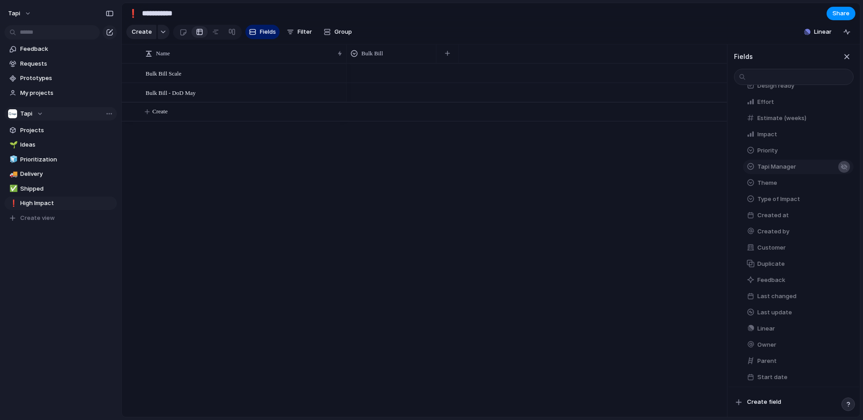
click at [844, 167] on div "button" at bounding box center [843, 166] width 7 height 7
click at [842, 182] on div "button" at bounding box center [843, 182] width 7 height 7
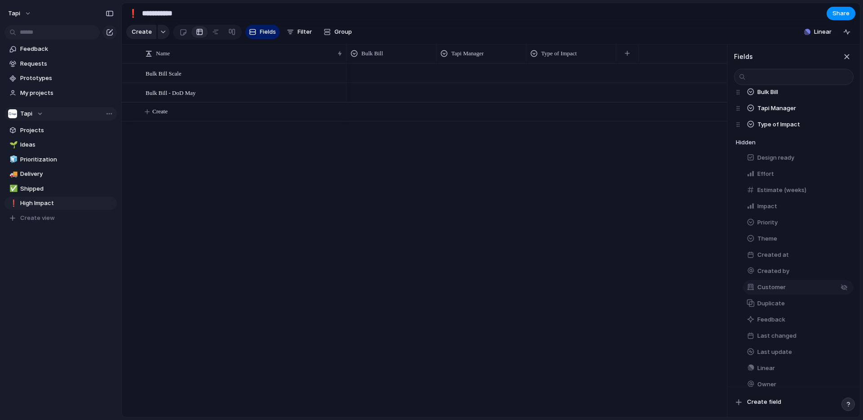
scroll to position [0, 0]
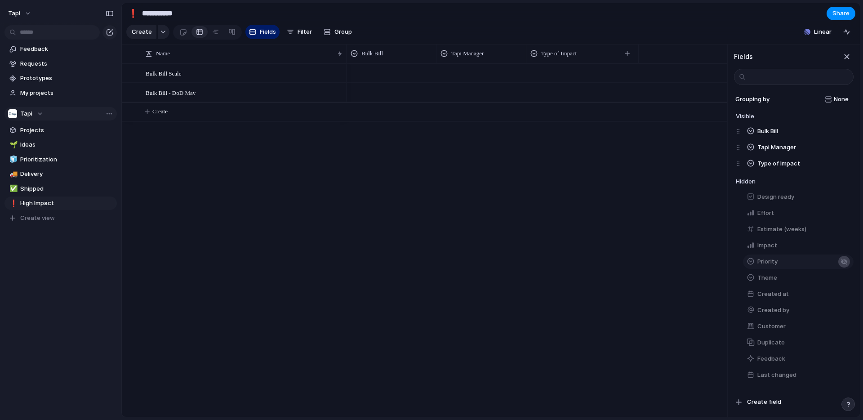
click at [846, 262] on button "button" at bounding box center [844, 262] width 12 height 12
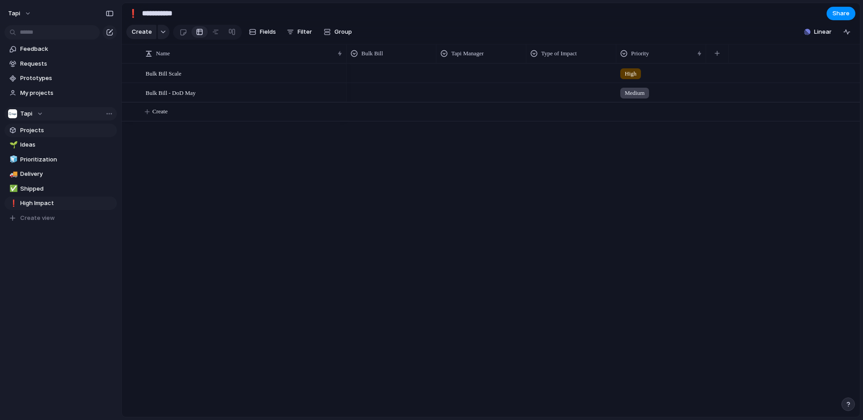
click at [43, 132] on span "Projects" at bounding box center [66, 130] width 93 height 9
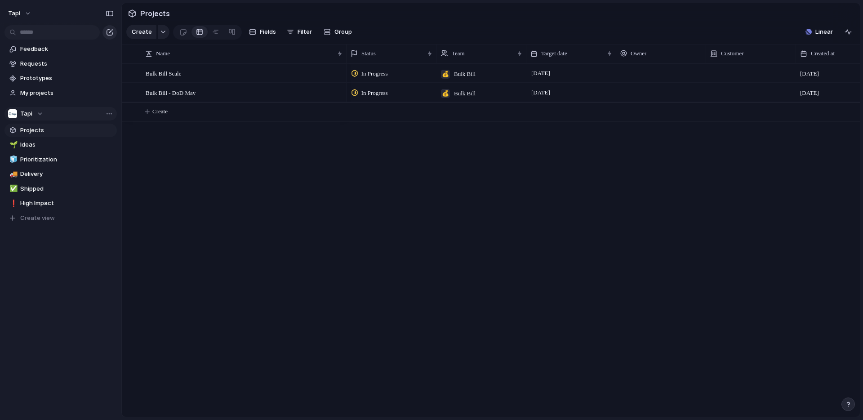
click at [110, 31] on div "button" at bounding box center [109, 32] width 7 height 7
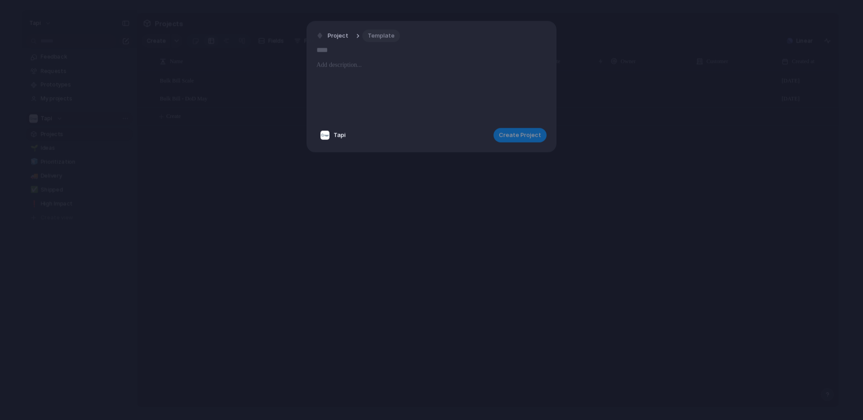
click at [377, 35] on span "Template" at bounding box center [381, 35] width 27 height 9
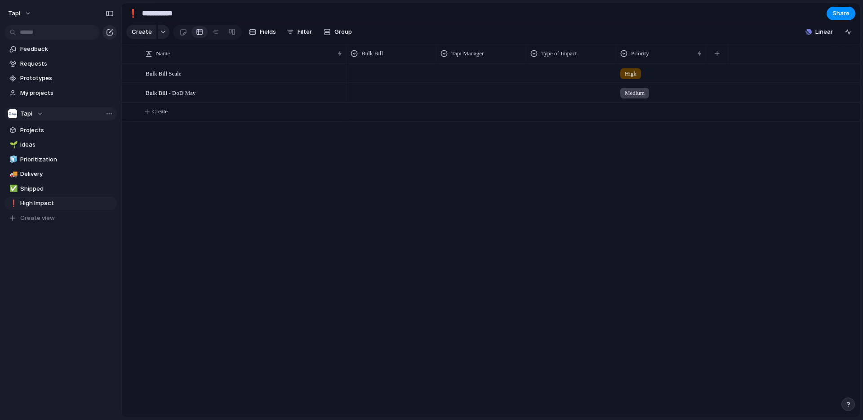
click at [110, 33] on div "button" at bounding box center [109, 32] width 7 height 7
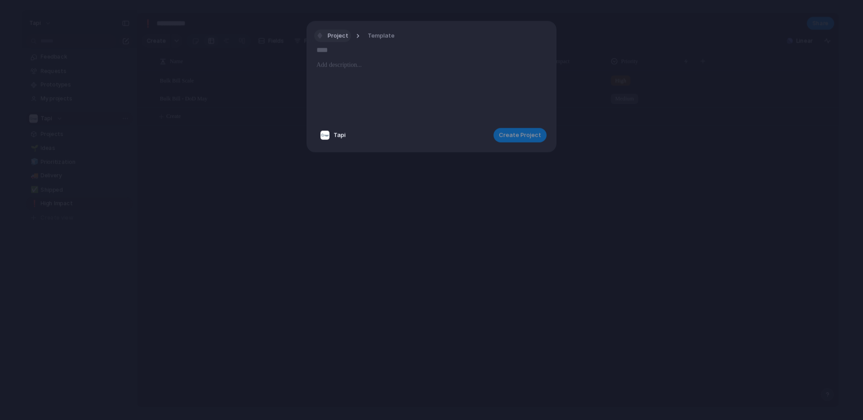
click at [338, 34] on span "Project" at bounding box center [338, 35] width 21 height 9
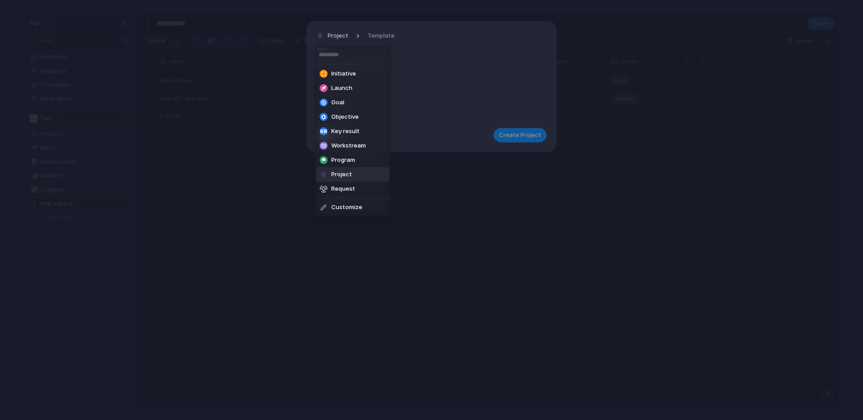
click at [338, 34] on div "Initiative Launch Goal Objective Key result Workstream Program Project Request …" at bounding box center [431, 210] width 863 height 420
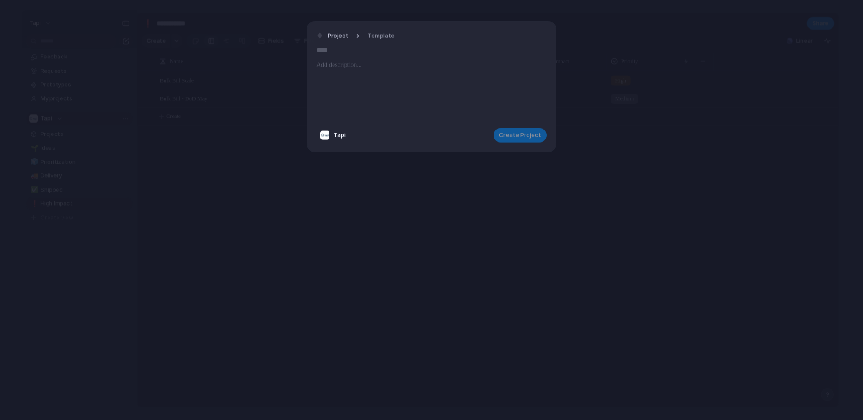
click at [338, 63] on p at bounding box center [431, 65] width 230 height 11
click at [330, 51] on input "text" at bounding box center [431, 50] width 230 height 14
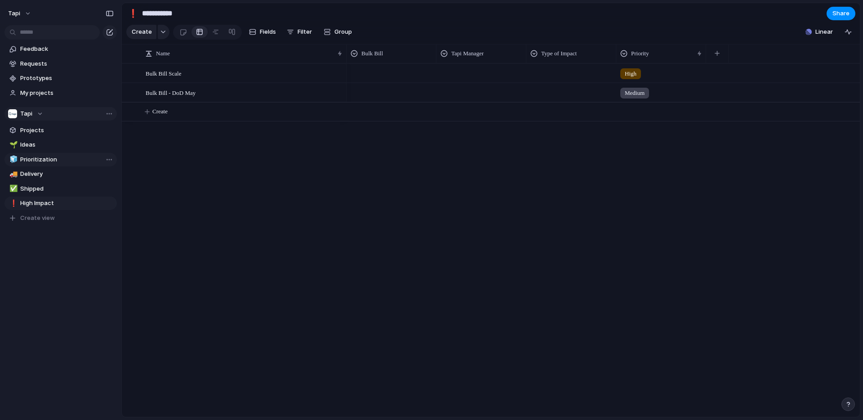
click at [64, 156] on span "Prioritization" at bounding box center [66, 159] width 93 height 9
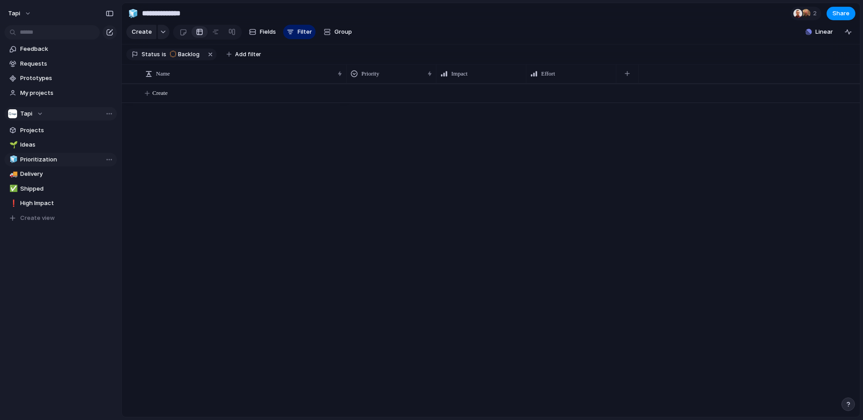
type input "**********"
click at [291, 35] on button "Filter" at bounding box center [299, 32] width 32 height 14
click at [292, 35] on button "Filter" at bounding box center [299, 32] width 32 height 14
click at [160, 92] on span "Create" at bounding box center [159, 93] width 15 height 9
click at [154, 143] on div "Create" at bounding box center [491, 250] width 738 height 333
